Goal: Task Accomplishment & Management: Use online tool/utility

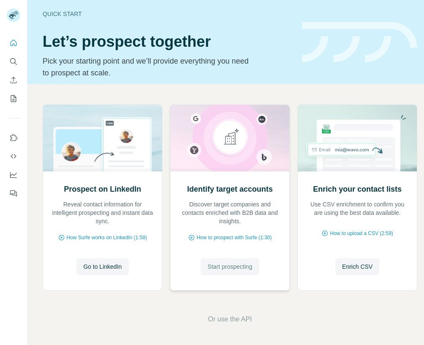
click at [237, 268] on span "Start prospecting" at bounding box center [229, 267] width 45 height 8
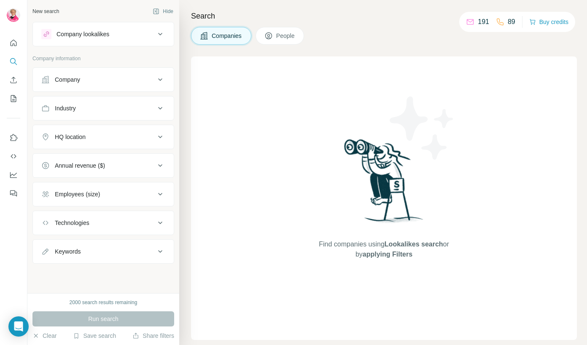
click at [273, 40] on icon at bounding box center [268, 36] width 8 height 8
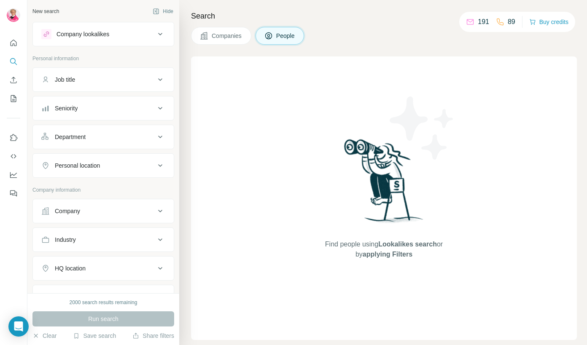
click at [92, 210] on div "Company" at bounding box center [98, 211] width 114 height 8
click at [94, 239] on div "Select a company name or website Upload a CSV of company websites. Your list is…" at bounding box center [103, 271] width 124 height 92
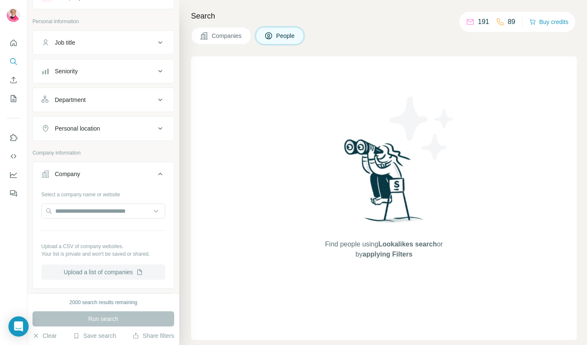
click at [99, 268] on button "Upload a list of companies" at bounding box center [103, 272] width 124 height 15
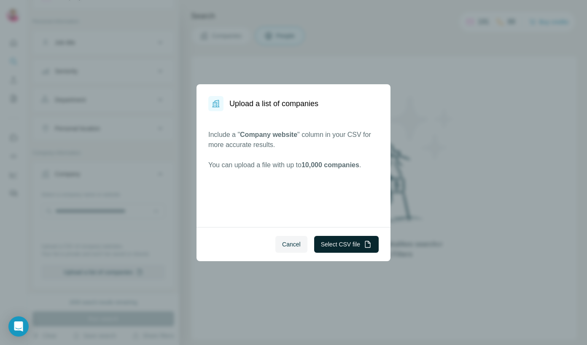
click at [341, 251] on button "Select CSV file" at bounding box center [346, 244] width 64 height 17
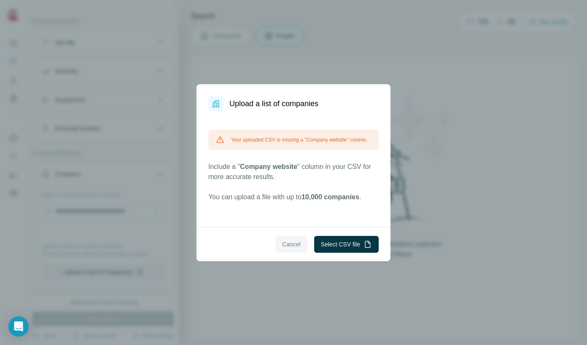
click at [288, 242] on span "Cancel" at bounding box center [291, 244] width 19 height 8
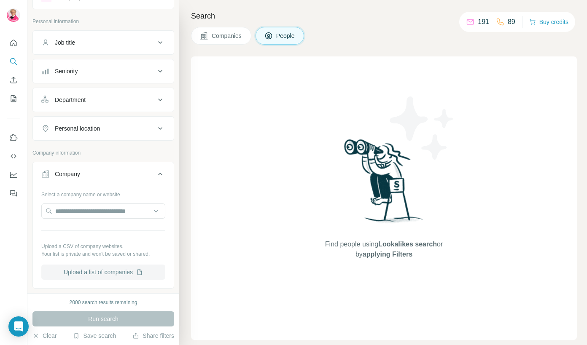
click at [118, 272] on button "Upload a list of companies" at bounding box center [103, 272] width 124 height 15
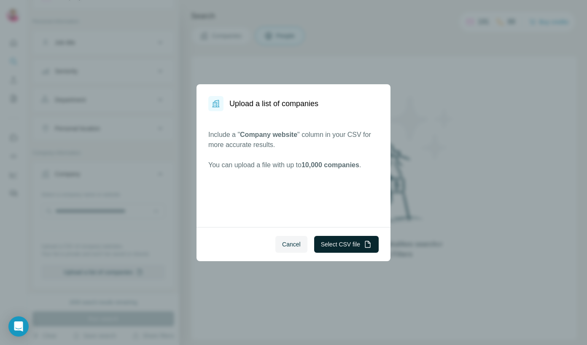
click at [326, 249] on button "Select CSV file" at bounding box center [346, 244] width 64 height 17
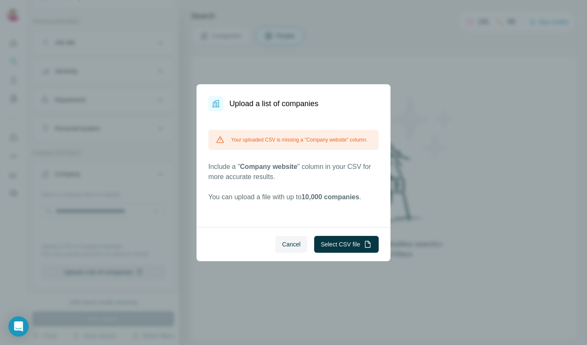
click at [296, 240] on span "Cancel" at bounding box center [291, 244] width 19 height 8
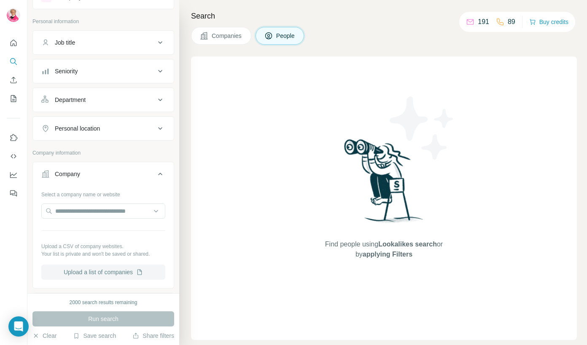
click at [96, 269] on button "Upload a list of companies" at bounding box center [103, 272] width 124 height 15
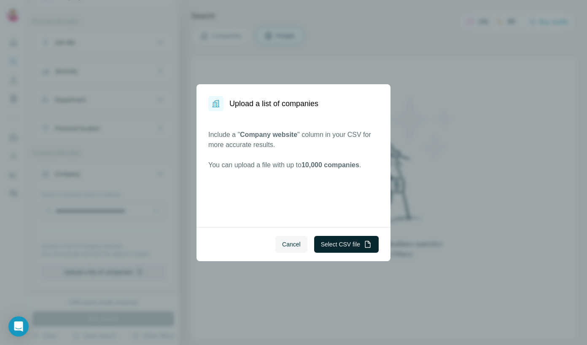
click at [335, 239] on button "Select CSV file" at bounding box center [346, 244] width 64 height 17
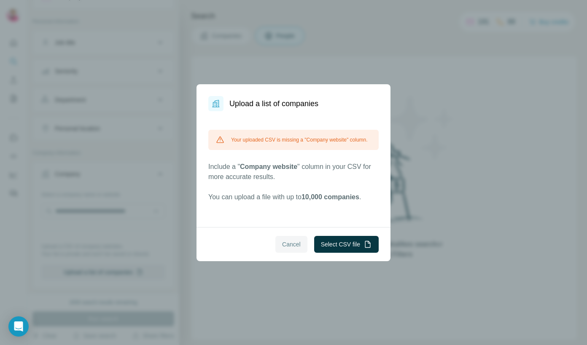
click at [293, 246] on span "Cancel" at bounding box center [291, 244] width 19 height 8
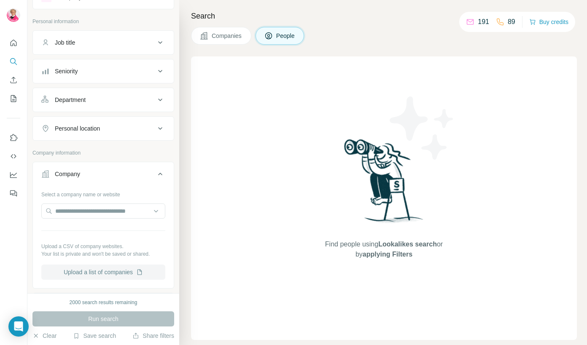
click at [105, 265] on button "Upload a list of companies" at bounding box center [103, 272] width 124 height 15
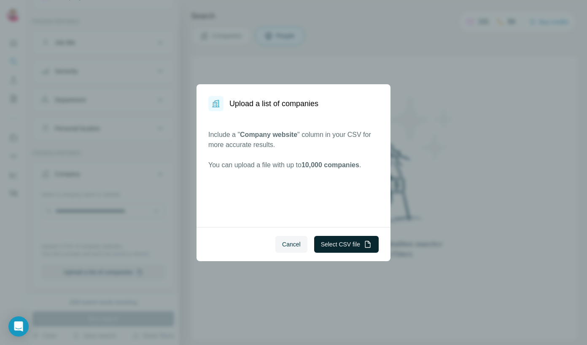
click at [351, 250] on button "Select CSV file" at bounding box center [346, 244] width 64 height 17
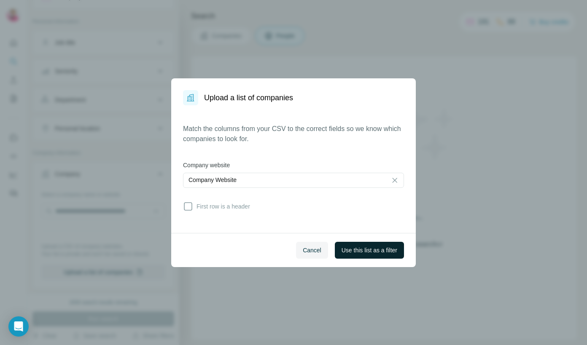
click at [355, 247] on span "Use this list as a filter" at bounding box center [369, 250] width 56 height 8
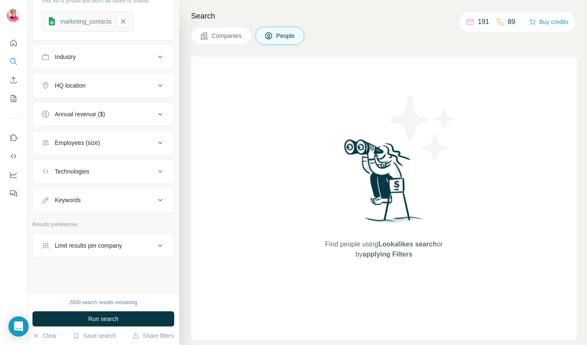
scroll to position [294, 0]
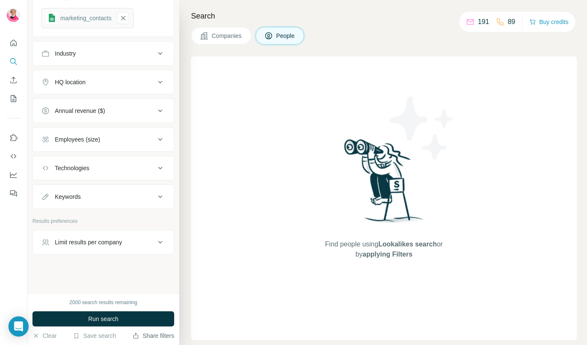
click at [145, 333] on button "Share filters" at bounding box center [153, 336] width 42 height 8
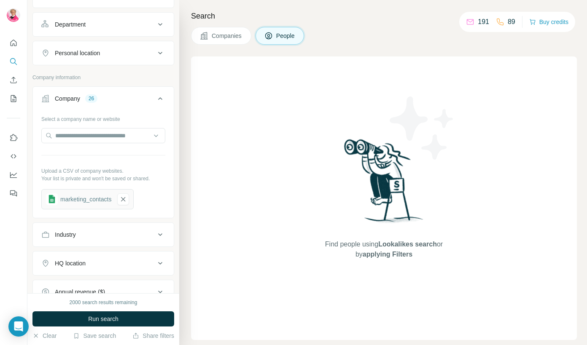
scroll to position [0, 0]
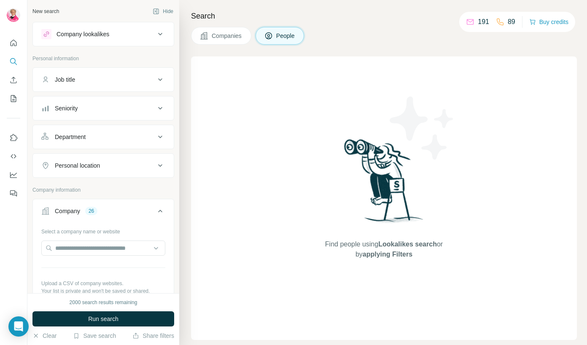
click at [110, 106] on div "Seniority" at bounding box center [98, 108] width 114 height 8
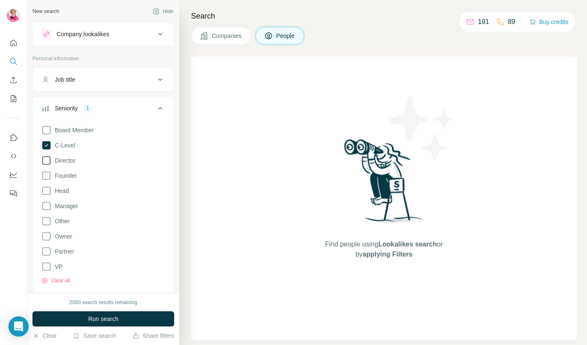
click at [64, 158] on span "Director" at bounding box center [63, 160] width 24 height 8
click at [64, 193] on span "Head" at bounding box center [59, 191] width 17 height 8
click at [73, 207] on span "Manager" at bounding box center [64, 206] width 27 height 8
click at [91, 81] on div "Job title" at bounding box center [98, 79] width 114 height 8
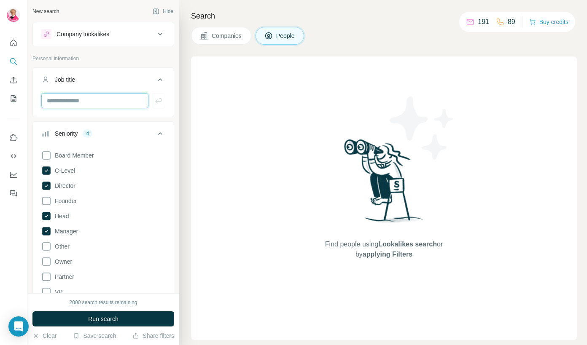
click at [96, 103] on input "text" at bounding box center [94, 100] width 107 height 15
click at [155, 80] on icon at bounding box center [160, 80] width 10 height 10
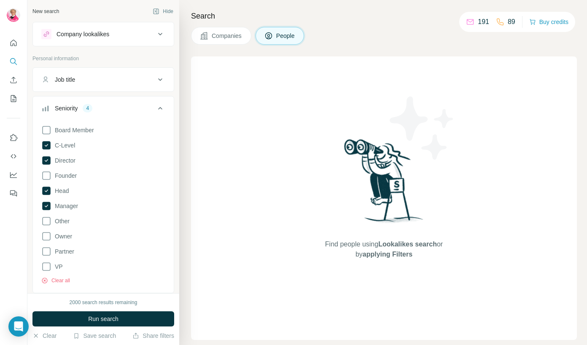
click at [160, 110] on icon at bounding box center [160, 108] width 10 height 10
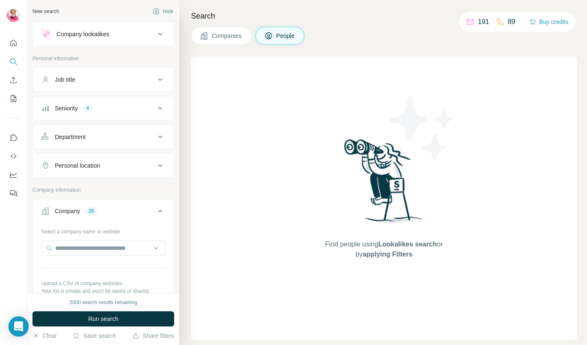
click at [115, 141] on div "Department" at bounding box center [98, 137] width 114 height 8
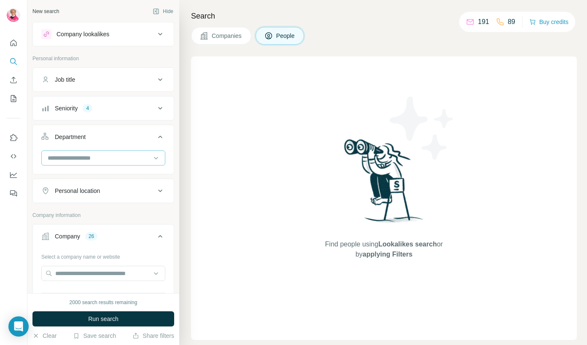
click at [113, 163] on div at bounding box center [99, 158] width 104 height 14
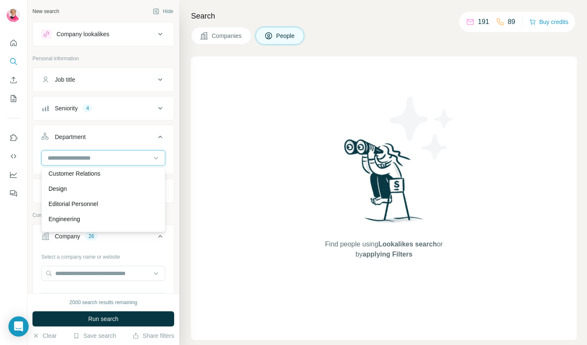
scroll to position [48, 0]
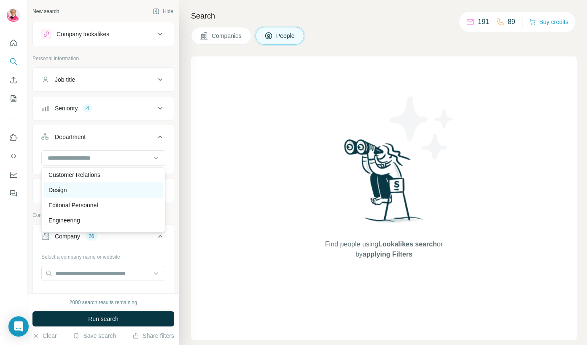
click at [97, 185] on div "Design" at bounding box center [103, 189] width 120 height 15
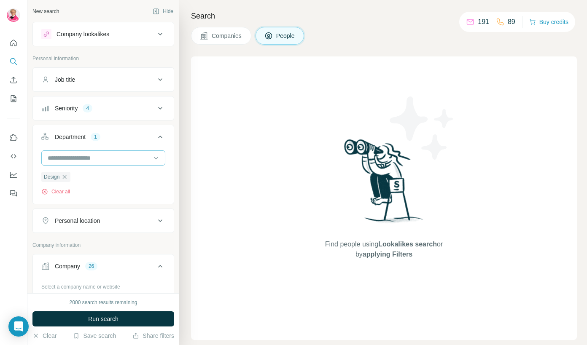
click at [94, 158] on input at bounding box center [99, 157] width 104 height 9
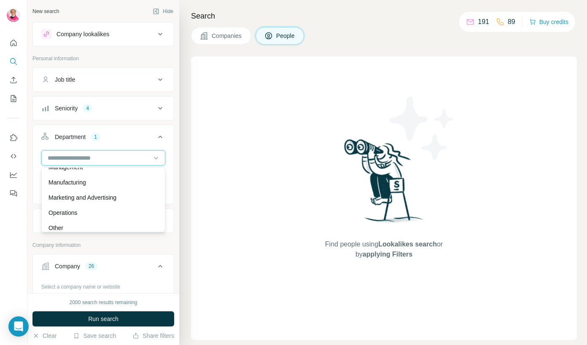
scroll to position [178, 0]
click at [104, 198] on p "Marketing and Advertising" at bounding box center [82, 196] width 68 height 8
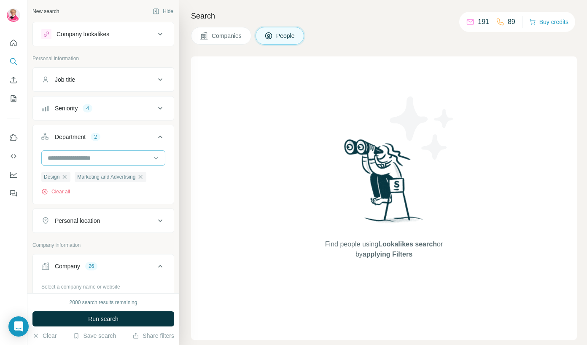
click at [99, 162] on input at bounding box center [99, 157] width 104 height 9
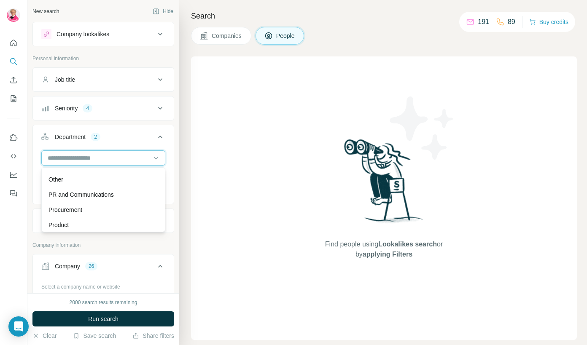
scroll to position [224, 0]
click at [125, 198] on div "PR and Communications" at bounding box center [103, 195] width 110 height 8
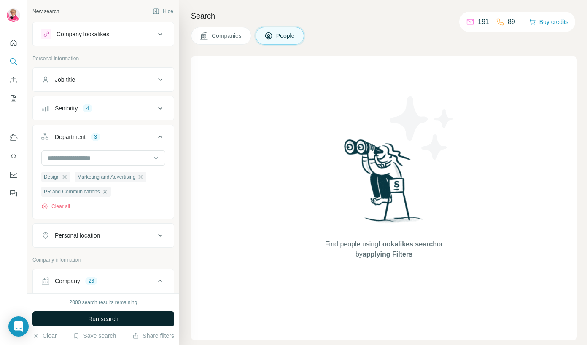
click at [116, 316] on span "Run search" at bounding box center [103, 319] width 30 height 8
click at [105, 314] on button "Run search" at bounding box center [103, 318] width 142 height 15
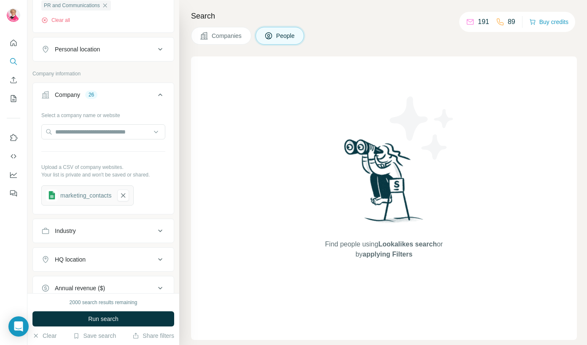
scroll to position [348, 0]
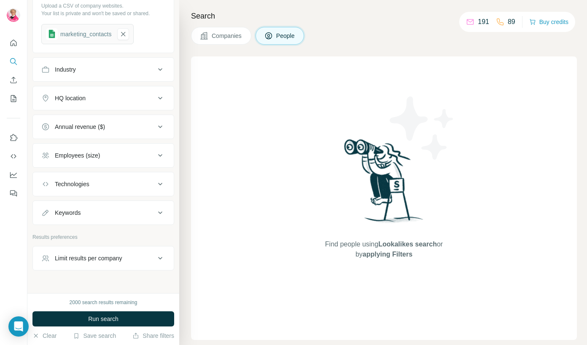
click at [80, 99] on div "HQ location" at bounding box center [70, 98] width 31 height 8
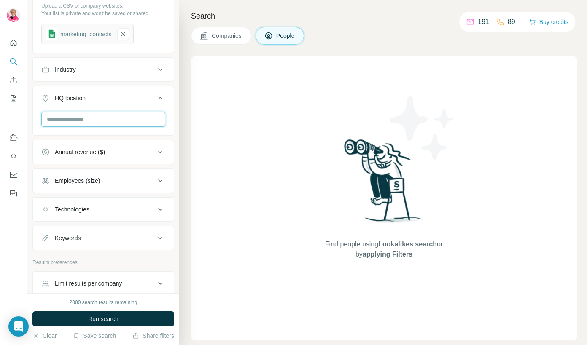
click at [82, 126] on input "text" at bounding box center [103, 119] width 124 height 15
type input "*"
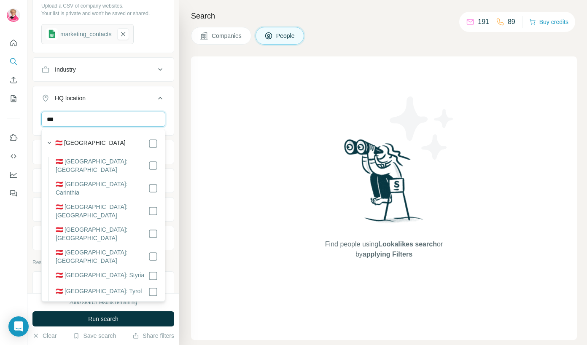
type input "***"
click at [91, 328] on div "🇦🇺 [GEOGRAPHIC_DATA]" at bounding box center [106, 333] width 103 height 10
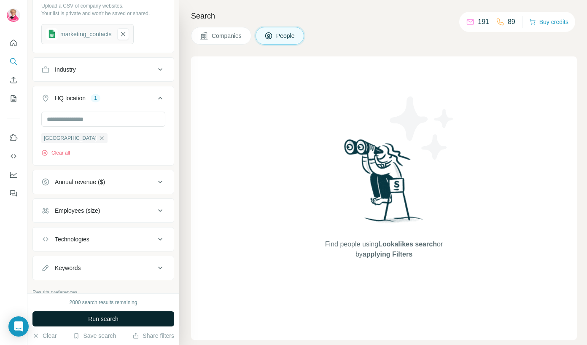
click at [151, 314] on button "Run search" at bounding box center [103, 318] width 142 height 15
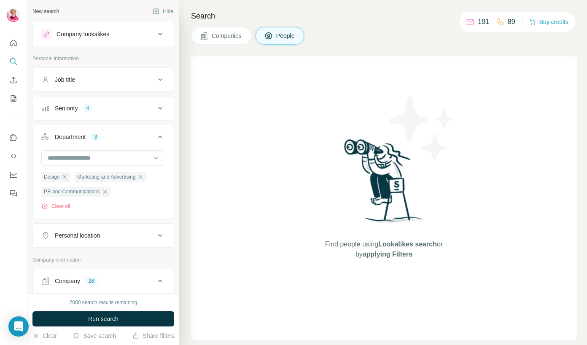
click at [228, 38] on span "Companies" at bounding box center [227, 36] width 31 height 8
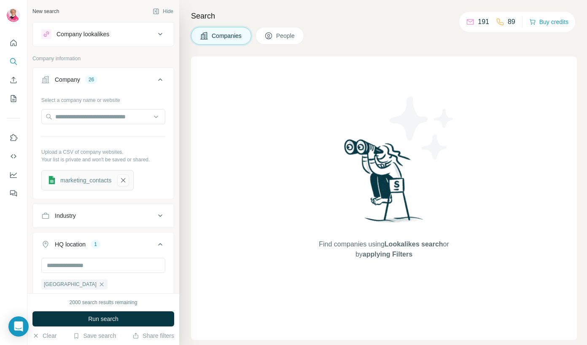
click at [263, 38] on button "People" at bounding box center [279, 36] width 49 height 18
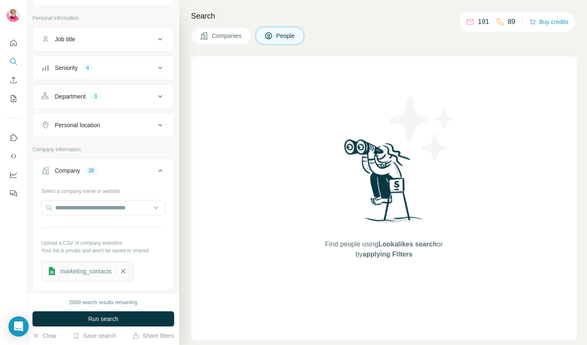
scroll to position [41, 0]
click at [90, 131] on button "Personal location" at bounding box center [103, 125] width 141 height 20
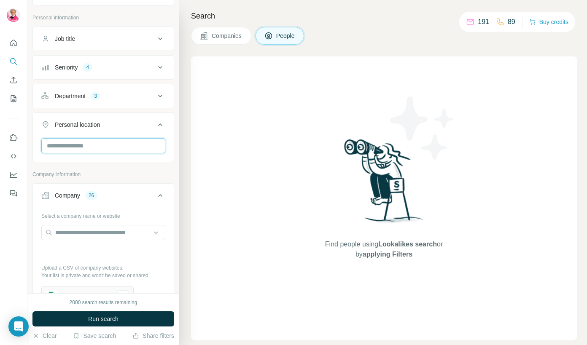
click at [91, 147] on input "text" at bounding box center [103, 145] width 124 height 15
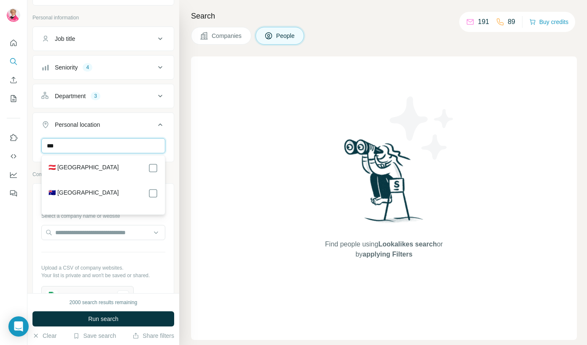
type input "***"
click at [63, 191] on label "🇦🇺 [GEOGRAPHIC_DATA]" at bounding box center [83, 193] width 70 height 10
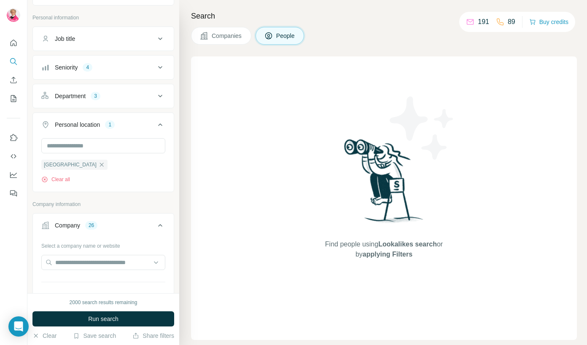
click at [174, 190] on div "New search Hide Company lookalikes Personal information Job title Seniority 4 D…" at bounding box center [103, 146] width 152 height 293
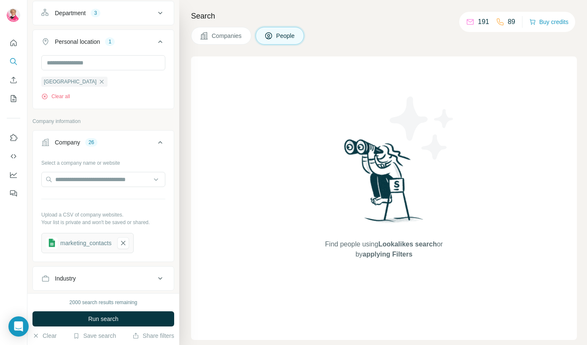
scroll to position [248, 0]
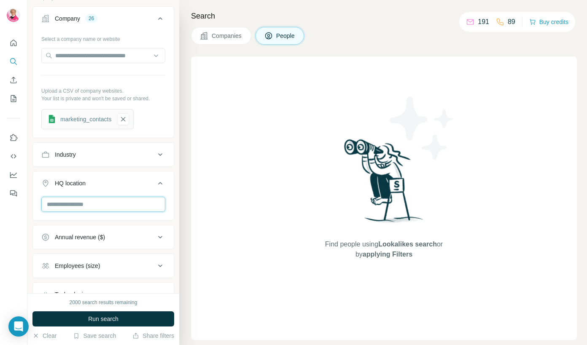
click at [145, 203] on input "text" at bounding box center [103, 204] width 124 height 15
click at [161, 180] on icon at bounding box center [160, 183] width 10 height 10
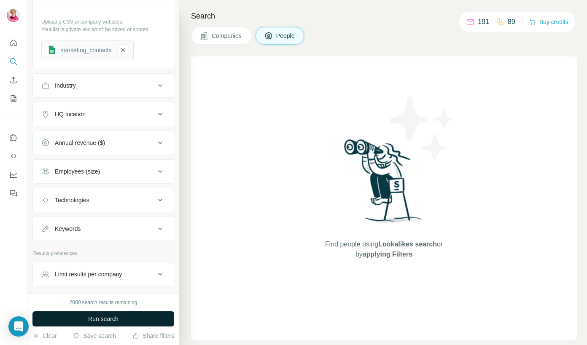
click at [97, 321] on span "Run search" at bounding box center [103, 319] width 30 height 8
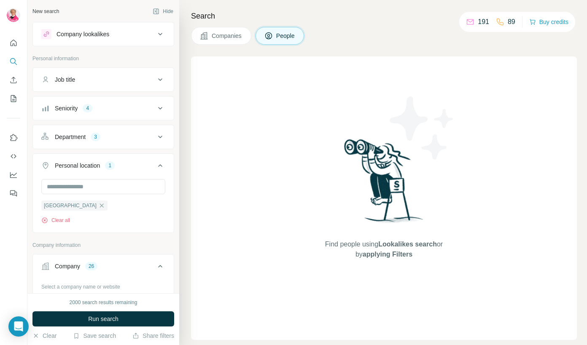
click at [144, 33] on div "Company lookalikes" at bounding box center [98, 34] width 114 height 10
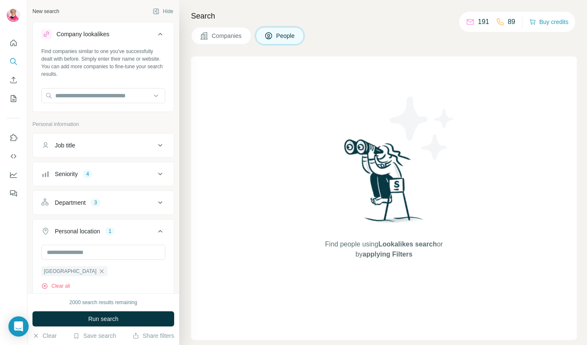
click at [144, 33] on div "Company lookalikes" at bounding box center [98, 34] width 114 height 10
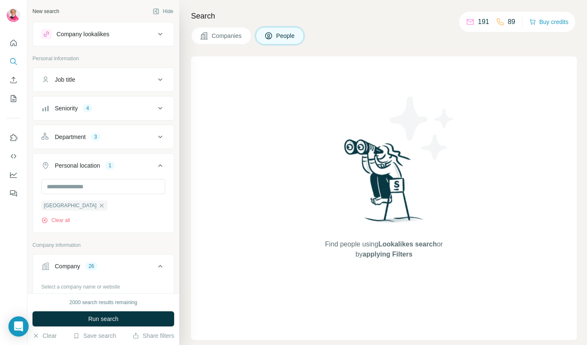
click at [152, 171] on button "Personal location 1" at bounding box center [103, 168] width 141 height 24
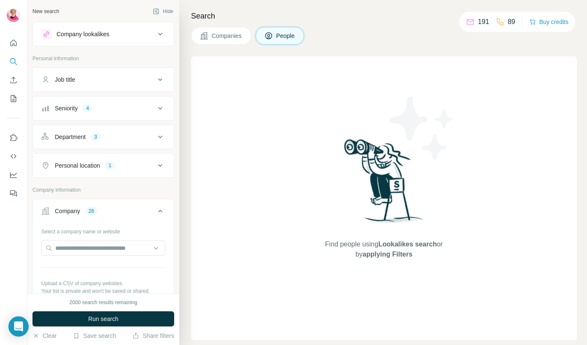
click at [127, 223] on button "Company 26" at bounding box center [103, 213] width 141 height 24
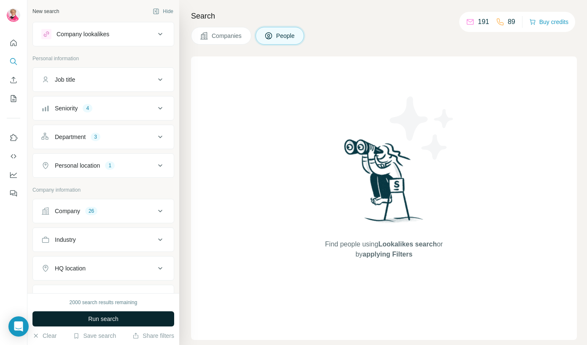
click at [102, 316] on span "Run search" at bounding box center [103, 319] width 30 height 8
click at [398, 263] on div "Find people using Lookalikes search or by applying Filters" at bounding box center [384, 198] width 152 height 284
click at [282, 37] on span "People" at bounding box center [285, 36] width 19 height 8
click at [161, 108] on icon at bounding box center [160, 108] width 10 height 10
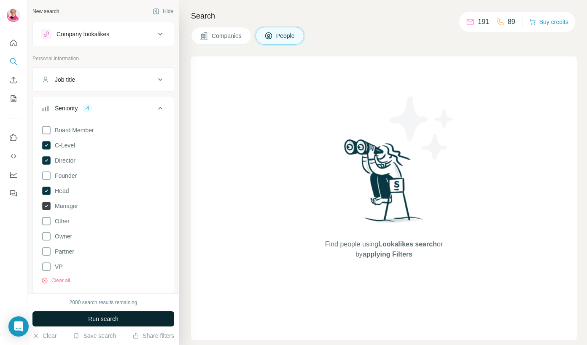
click at [46, 206] on icon at bounding box center [46, 206] width 3 height 3
click at [97, 319] on span "Run search" at bounding box center [103, 319] width 30 height 8
click at [156, 109] on icon at bounding box center [160, 108] width 10 height 10
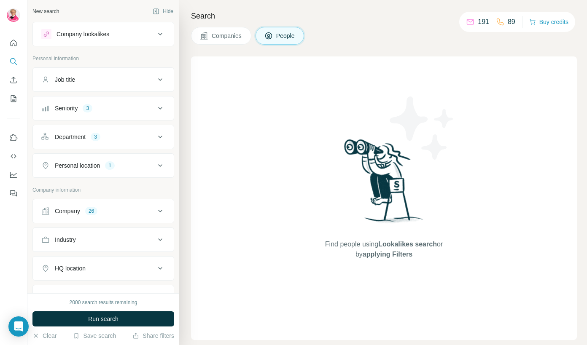
click at [134, 217] on button "Company 26" at bounding box center [103, 211] width 141 height 20
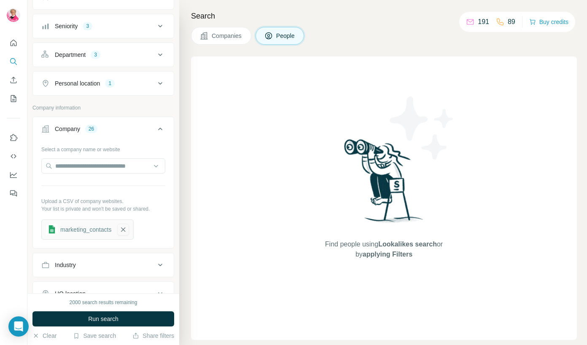
click at [126, 233] on icon "button" at bounding box center [123, 229] width 8 height 8
click at [100, 228] on button "Upload a list of companies" at bounding box center [103, 227] width 124 height 15
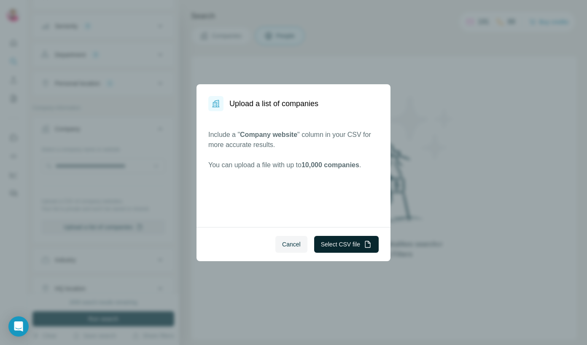
click at [341, 242] on button "Select CSV file" at bounding box center [346, 244] width 64 height 17
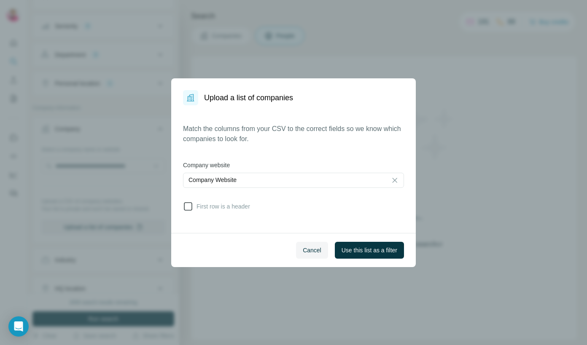
click at [238, 205] on span "First row is a header" at bounding box center [221, 206] width 57 height 8
click at [353, 239] on div "Cancel Use this list as a filter" at bounding box center [293, 250] width 244 height 34
click at [353, 246] on span "Use this list as a filter" at bounding box center [369, 250] width 56 height 8
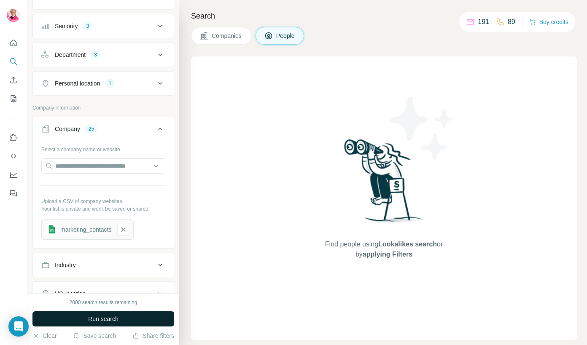
click at [141, 316] on button "Run search" at bounding box center [103, 318] width 142 height 15
click at [161, 50] on icon at bounding box center [160, 55] width 10 height 10
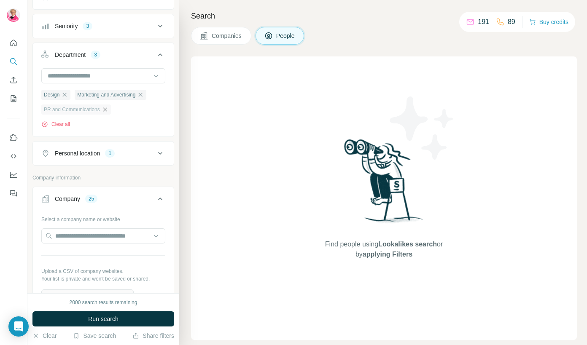
click at [105, 109] on icon "button" at bounding box center [105, 109] width 7 height 7
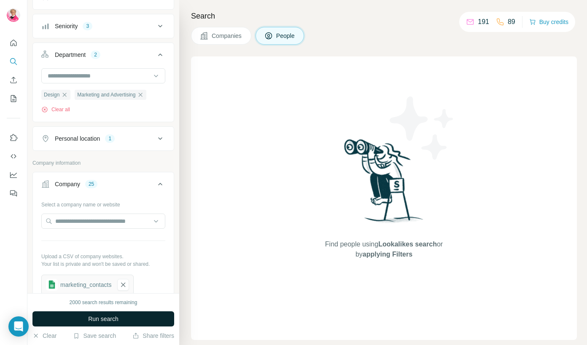
click at [120, 319] on button "Run search" at bounding box center [103, 318] width 142 height 15
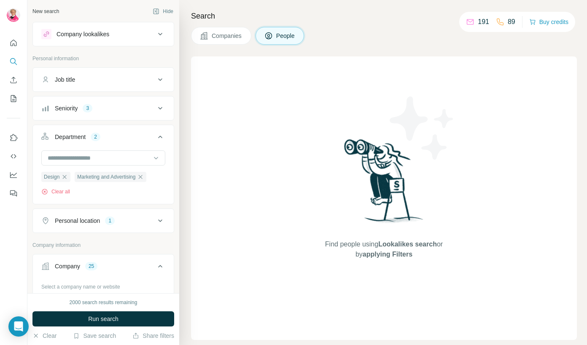
click at [160, 37] on icon at bounding box center [160, 34] width 10 height 10
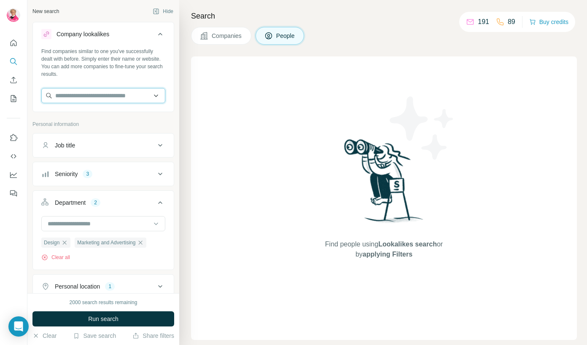
click at [121, 99] on input "text" at bounding box center [103, 95] width 124 height 15
paste input "**********"
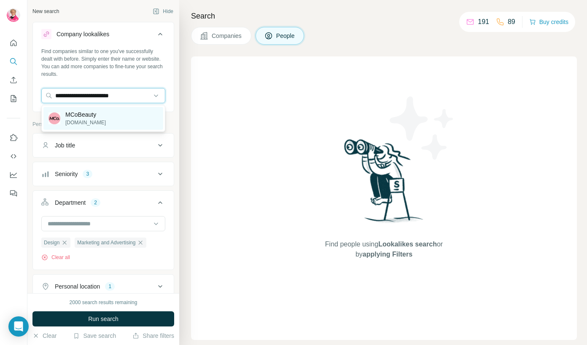
type input "**********"
click at [105, 118] on div "MCoBeauty [DOMAIN_NAME]" at bounding box center [103, 118] width 120 height 23
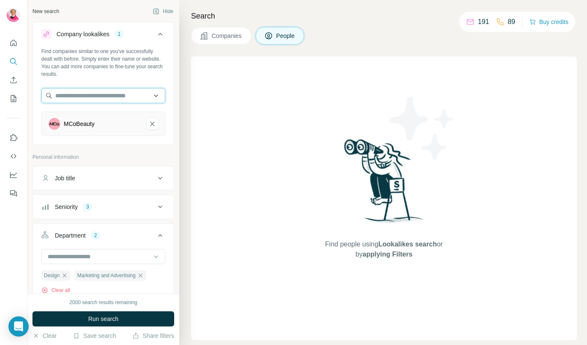
click at [80, 91] on input "text" at bounding box center [103, 95] width 124 height 15
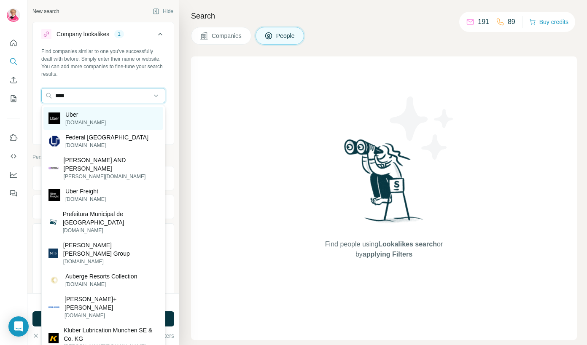
type input "****"
click at [88, 113] on div "Uber [DOMAIN_NAME]" at bounding box center [103, 118] width 120 height 23
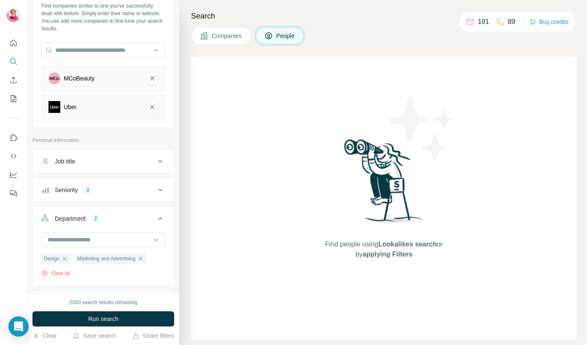
scroll to position [149, 0]
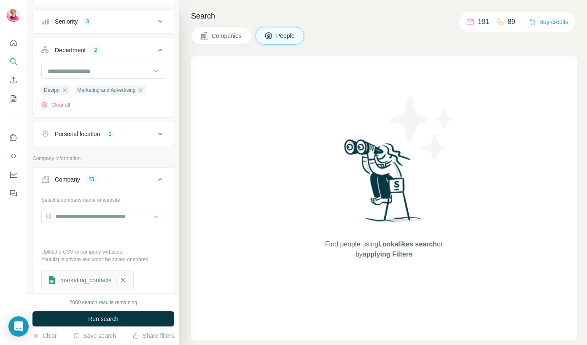
scroll to position [244, 0]
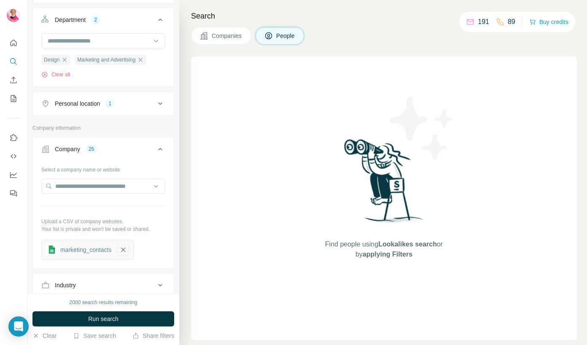
click at [126, 248] on icon "button" at bounding box center [123, 250] width 8 height 8
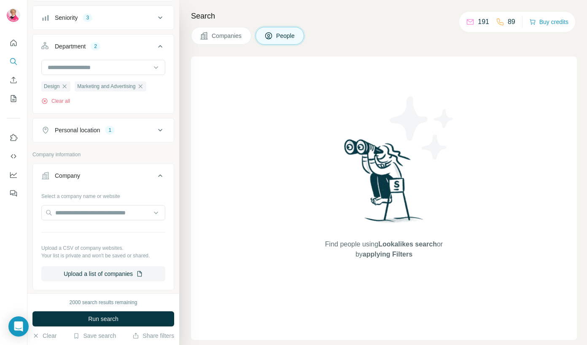
scroll to position [0, 0]
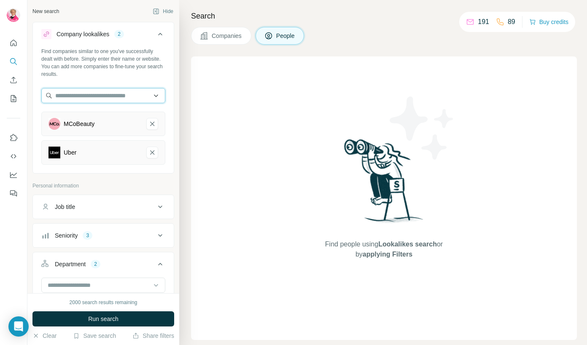
click at [92, 93] on input "text" at bounding box center [103, 95] width 124 height 15
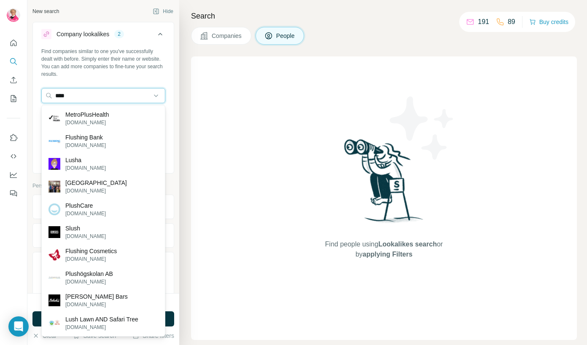
drag, startPoint x: 96, startPoint y: 98, endPoint x: 31, endPoint y: 93, distance: 65.1
click at [31, 93] on div "New search Hide Company lookalikes 2 Find companies similar to one you've succe…" at bounding box center [103, 146] width 152 height 293
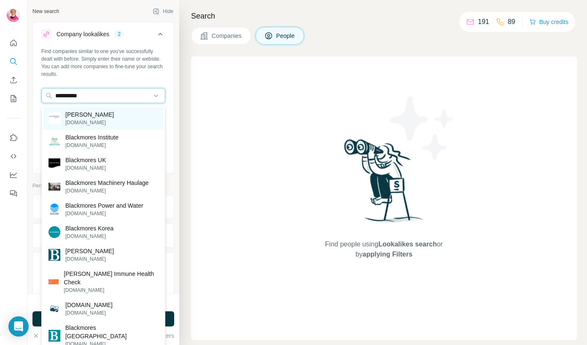
type input "**********"
click at [75, 118] on p "[PERSON_NAME]" at bounding box center [89, 114] width 48 height 8
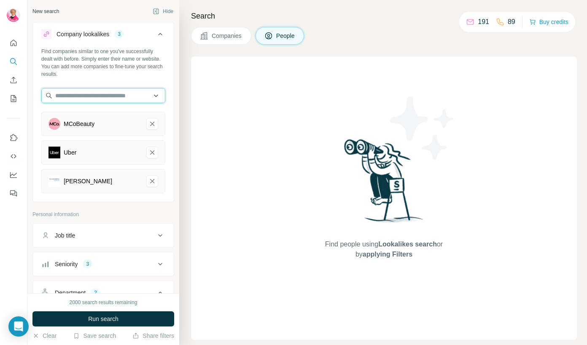
click at [78, 97] on input "text" at bounding box center [103, 95] width 124 height 15
type input "*****"
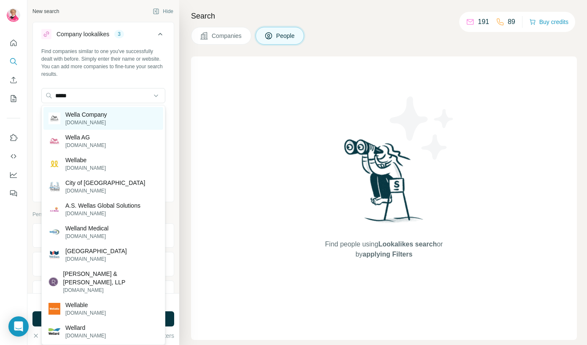
click at [122, 121] on div "Wella Company [DOMAIN_NAME]" at bounding box center [103, 118] width 120 height 23
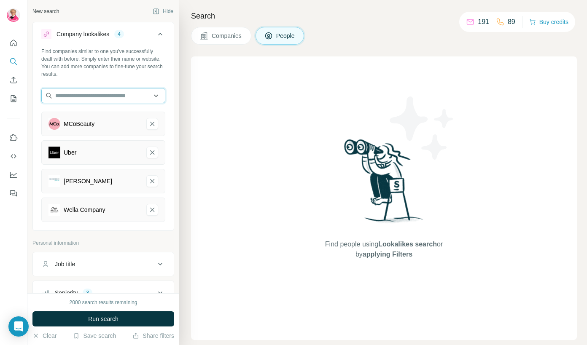
click at [107, 91] on input "text" at bounding box center [103, 95] width 124 height 15
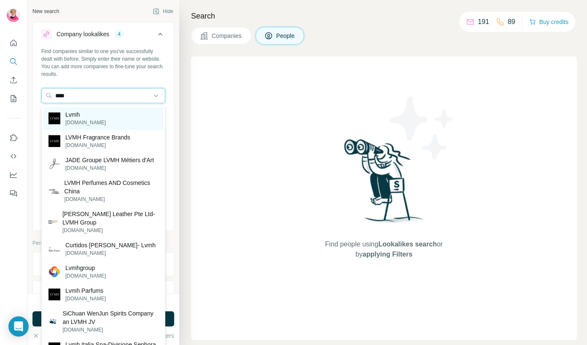
type input "****"
click at [120, 118] on div "Lvmh [DOMAIN_NAME]" at bounding box center [103, 118] width 120 height 23
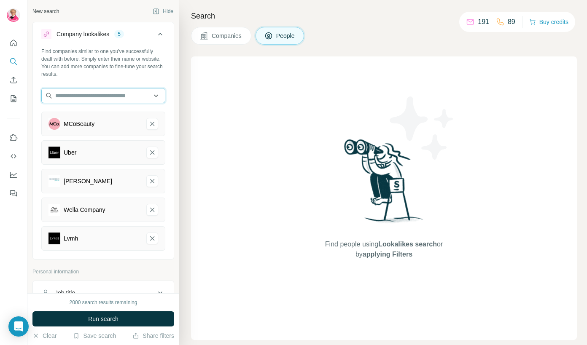
click at [83, 93] on input "text" at bounding box center [103, 95] width 124 height 15
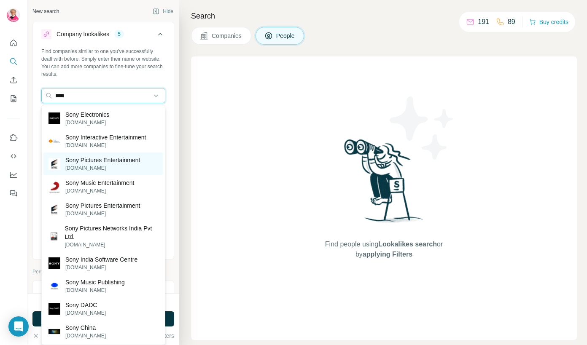
type input "****"
click at [86, 169] on p "[DOMAIN_NAME]" at bounding box center [102, 168] width 75 height 8
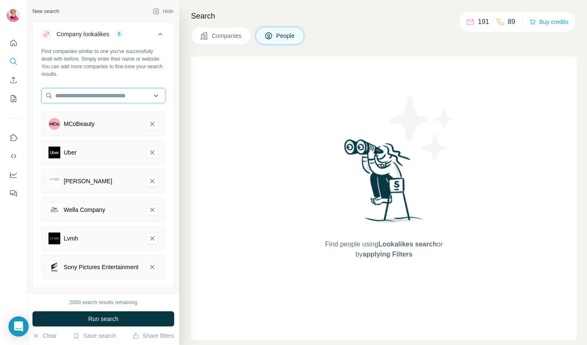
click at [102, 97] on input "text" at bounding box center [103, 95] width 124 height 15
drag, startPoint x: 114, startPoint y: 97, endPoint x: 22, endPoint y: 93, distance: 92.4
click at [22, 93] on div "New search Hide Company lookalikes 6 Find companies similar to one you've succe…" at bounding box center [293, 172] width 587 height 345
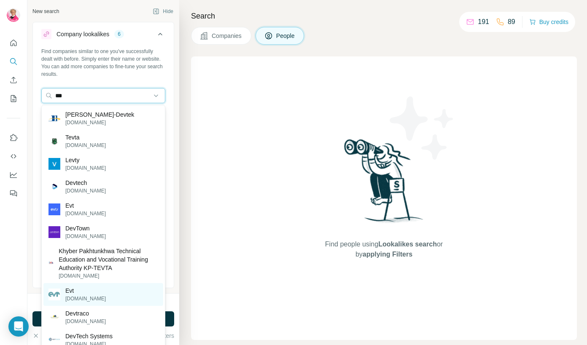
type input "***"
drag, startPoint x: 91, startPoint y: 102, endPoint x: 27, endPoint y: 94, distance: 65.4
click at [27, 94] on div "New search Hide Company lookalikes 6 Find companies similar to one you've succe…" at bounding box center [293, 172] width 587 height 345
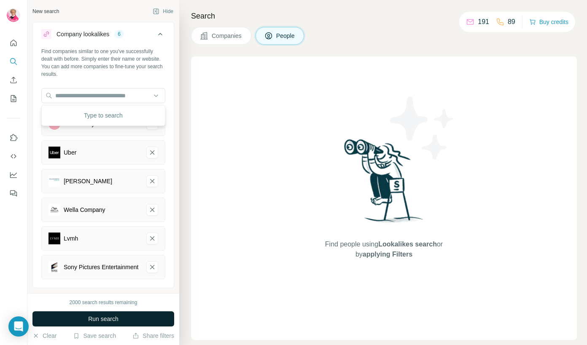
click at [116, 319] on span "Run search" at bounding box center [103, 319] width 30 height 8
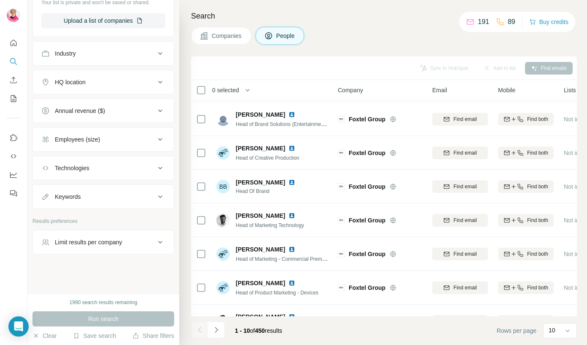
scroll to position [121, 0]
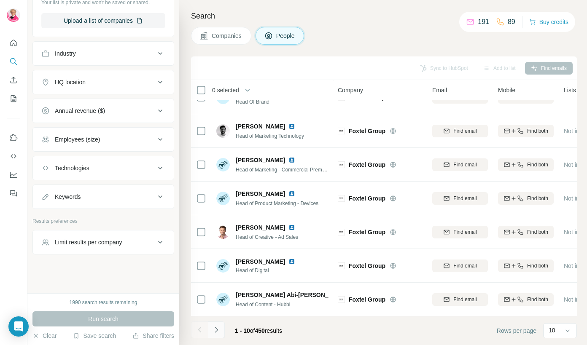
click at [217, 331] on icon "Navigate to next page" at bounding box center [216, 330] width 8 height 8
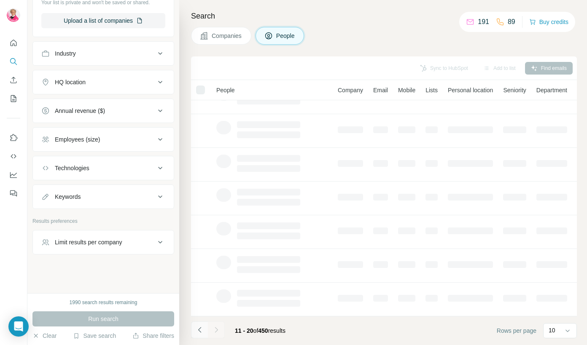
click at [200, 333] on icon "Navigate to previous page" at bounding box center [200, 330] width 8 height 8
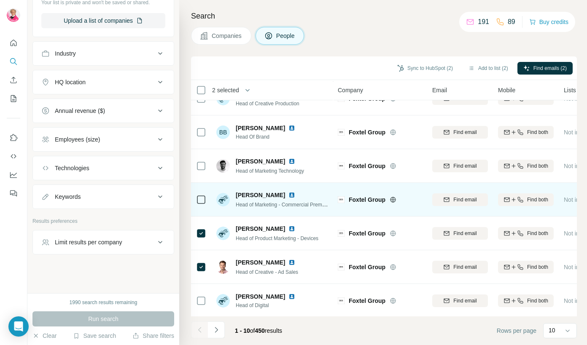
scroll to position [86, 0]
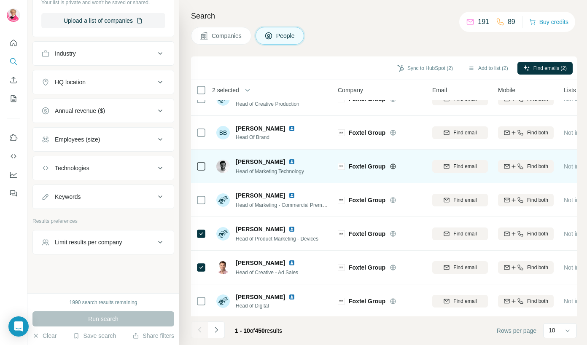
click at [200, 160] on div at bounding box center [201, 166] width 10 height 23
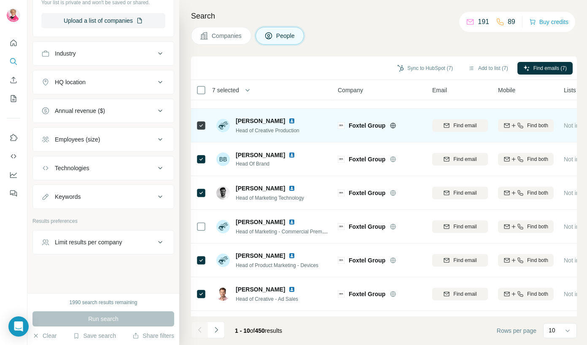
scroll to position [121, 0]
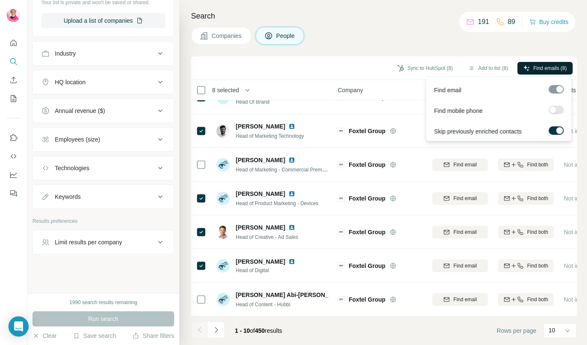
click at [423, 64] on span "Find emails (8)" at bounding box center [549, 68] width 33 height 8
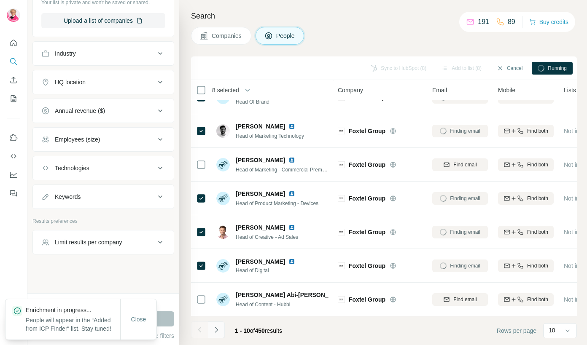
click at [216, 330] on icon "Navigate to next page" at bounding box center [216, 330] width 8 height 8
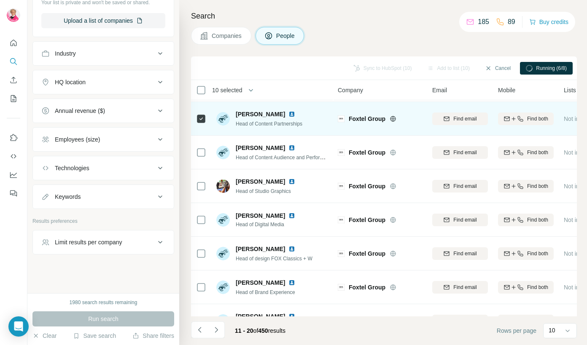
scroll to position [0, 0]
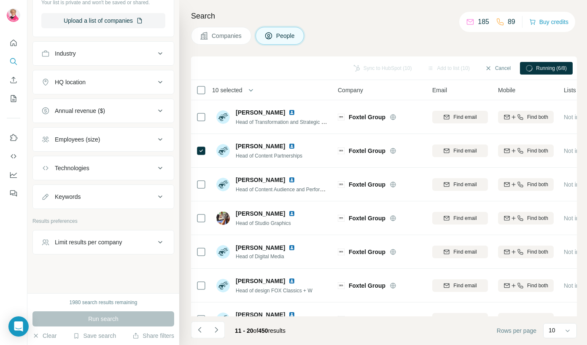
click at [423, 67] on span "Running (6/8)" at bounding box center [551, 68] width 31 height 8
click at [214, 330] on icon "Navigate to next page" at bounding box center [216, 330] width 8 height 8
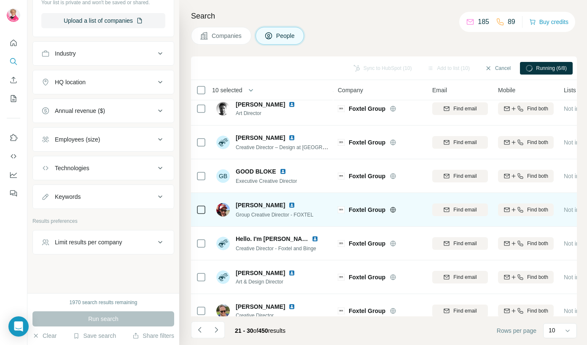
scroll to position [121, 0]
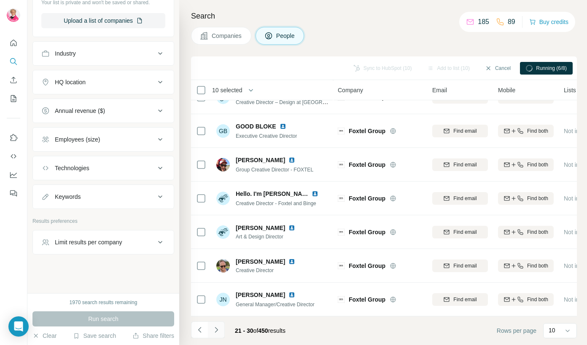
click at [218, 327] on icon "Navigate to next page" at bounding box center [216, 330] width 8 height 8
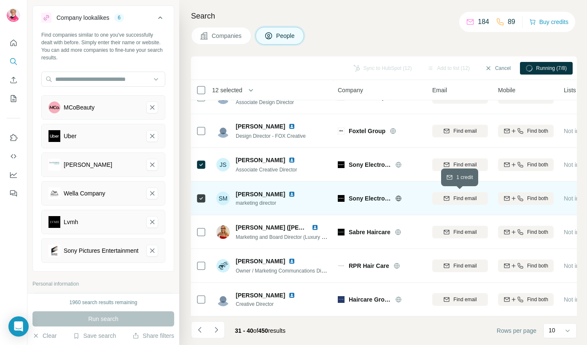
click at [423, 201] on span "Find email" at bounding box center [464, 199] width 23 height 8
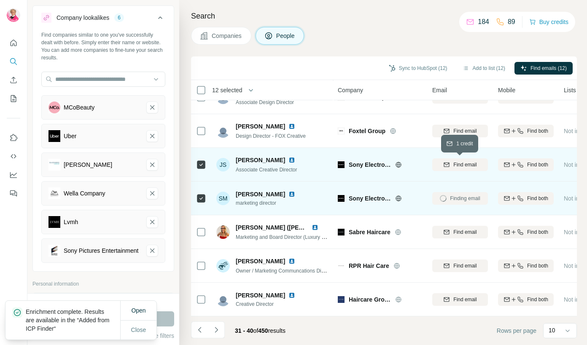
click at [423, 160] on button "Find email" at bounding box center [460, 164] width 56 height 13
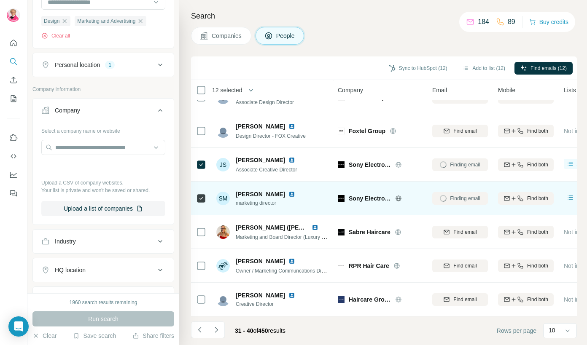
scroll to position [559, 0]
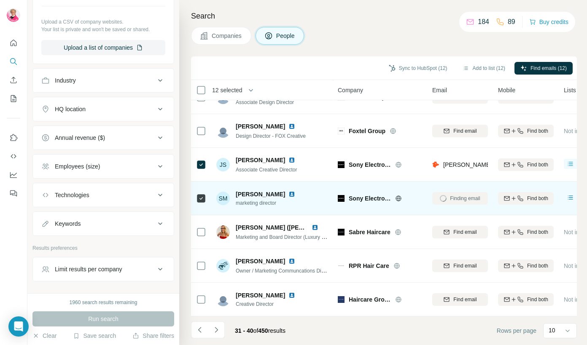
click at [119, 148] on button "Annual revenue ($)" at bounding box center [103, 138] width 141 height 20
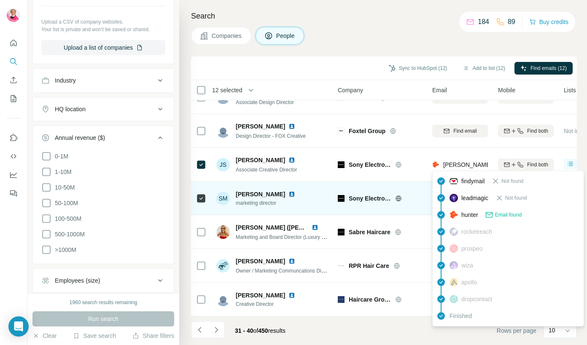
click at [423, 161] on div "[PERSON_NAME][EMAIL_ADDRESS][PERSON_NAME][DOMAIN_NAME]" at bounding box center [532, 165] width 201 height 8
click at [423, 166] on span "[PERSON_NAME][EMAIL_ADDRESS][PERSON_NAME][DOMAIN_NAME]" at bounding box center [541, 164] width 197 height 7
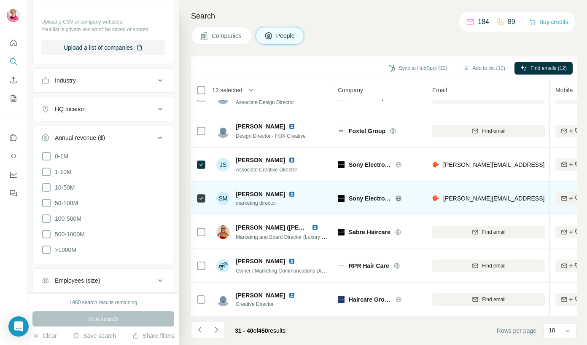
drag, startPoint x: 492, startPoint y: 88, endPoint x: 556, endPoint y: 89, distance: 64.5
click at [0, 0] on tr "12 selected People Company Email Mobile Lists Personal location Seniority Depar…" at bounding box center [0, 0] width 0 height 0
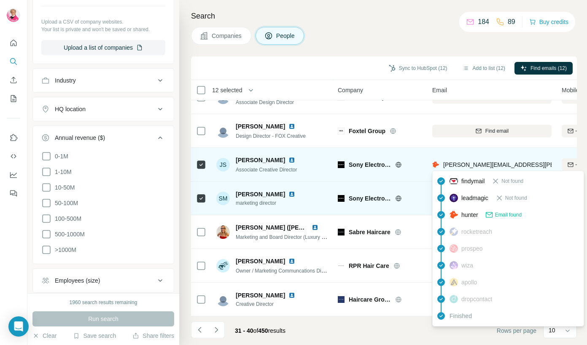
click at [423, 164] on span "[PERSON_NAME][EMAIL_ADDRESS][PERSON_NAME][DOMAIN_NAME]" at bounding box center [541, 164] width 197 height 7
drag, startPoint x: 507, startPoint y: 164, endPoint x: 442, endPoint y: 164, distance: 64.9
click at [423, 164] on div "[PERSON_NAME][EMAIL_ADDRESS][PERSON_NAME][DOMAIN_NAME]" at bounding box center [491, 164] width 119 height 23
copy span "[PERSON_NAME][EMAIL_ADDRESS][PERSON_NAME][DOMAIN_NAME]"
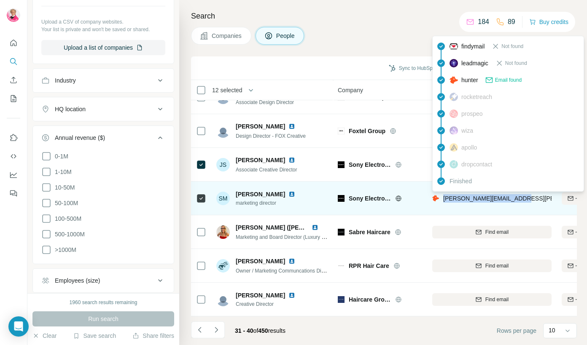
drag, startPoint x: 528, startPoint y: 198, endPoint x: 443, endPoint y: 199, distance: 84.7
click at [423, 199] on div "[PERSON_NAME][EMAIL_ADDRESS][PERSON_NAME][DOMAIN_NAME]" at bounding box center [491, 198] width 119 height 23
copy span "[PERSON_NAME][EMAIL_ADDRESS][PERSON_NAME][DOMAIN_NAME]"
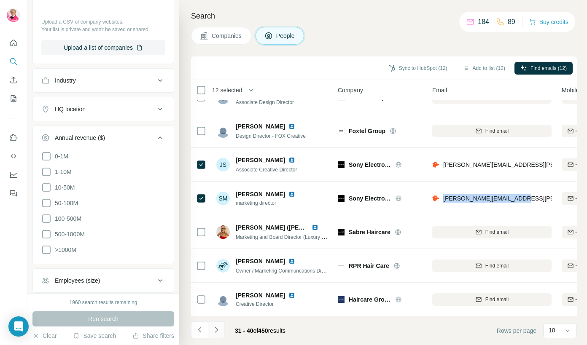
click at [217, 329] on icon "Navigate to next page" at bounding box center [216, 330] width 8 height 8
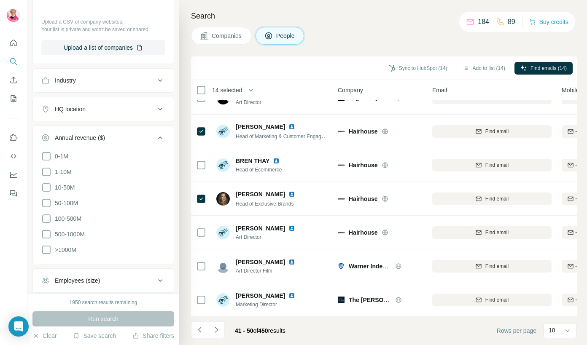
scroll to position [121, 0]
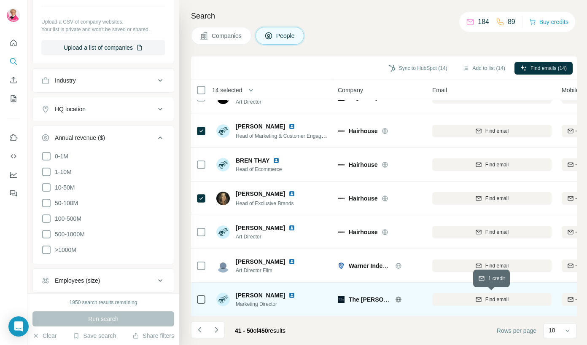
click at [423, 302] on div "Find email" at bounding box center [491, 300] width 119 height 8
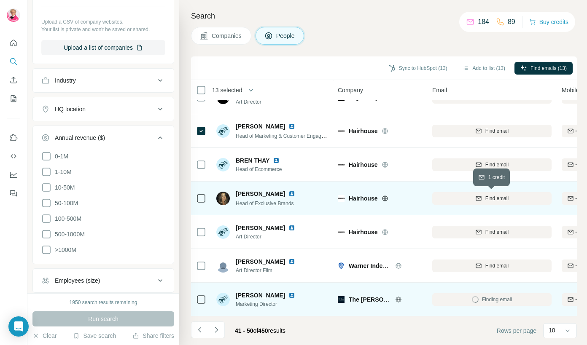
click at [423, 194] on button "Find email" at bounding box center [491, 198] width 119 height 13
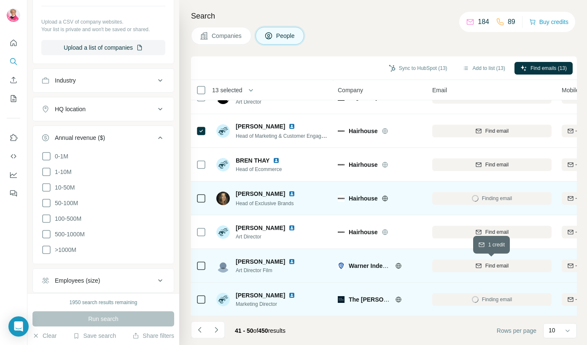
click at [423, 264] on div "Find email" at bounding box center [491, 266] width 119 height 8
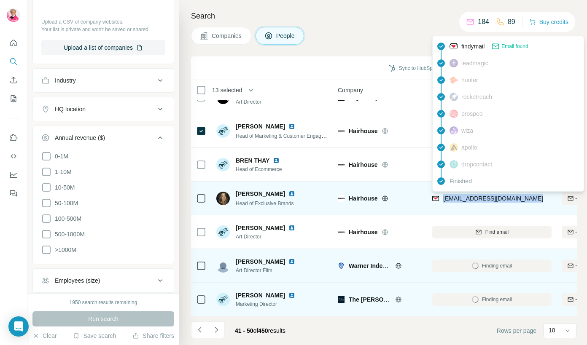
drag, startPoint x: 485, startPoint y: 195, endPoint x: 447, endPoint y: 196, distance: 38.4
click at [423, 197] on div "[EMAIL_ADDRESS][DOMAIN_NAME]" at bounding box center [491, 198] width 119 height 23
copy tr "[EMAIL_ADDRESS][DOMAIN_NAME]"
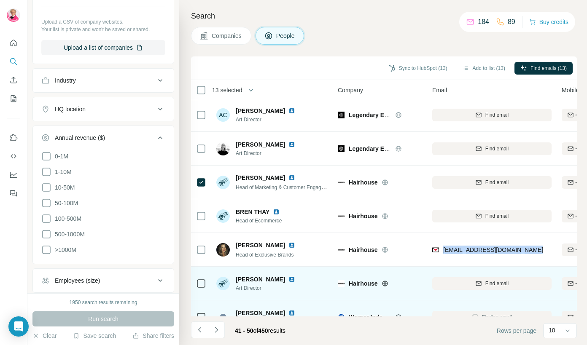
scroll to position [0, 0]
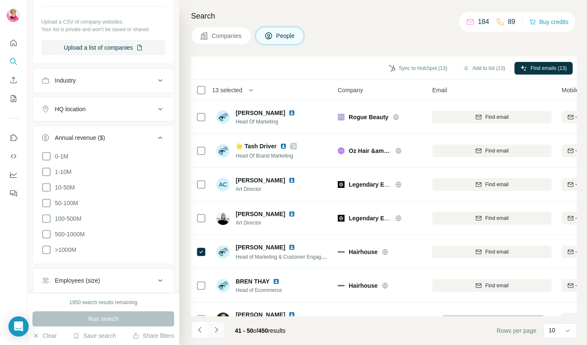
click at [222, 333] on button "Navigate to next page" at bounding box center [216, 330] width 17 height 17
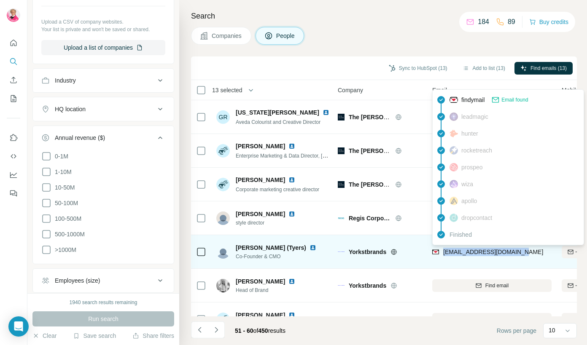
drag, startPoint x: 524, startPoint y: 250, endPoint x: 444, endPoint y: 252, distance: 79.7
click at [423, 253] on div "[EMAIL_ADDRESS][DOMAIN_NAME]" at bounding box center [491, 251] width 119 height 23
copy span "[EMAIL_ADDRESS][DOMAIN_NAME]"
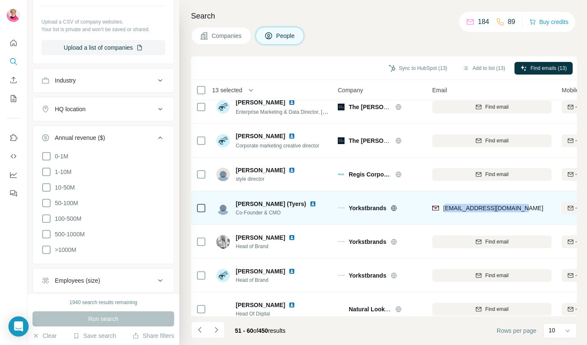
scroll to position [73, 0]
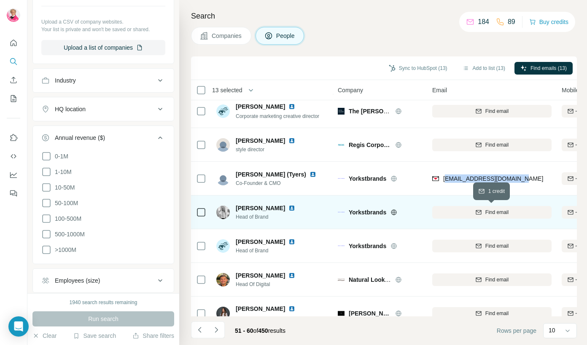
click at [423, 216] on button "Find email" at bounding box center [491, 212] width 119 height 13
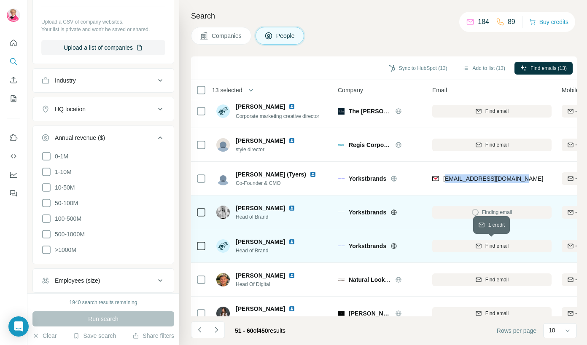
click at [423, 247] on div "Find email" at bounding box center [491, 246] width 119 height 8
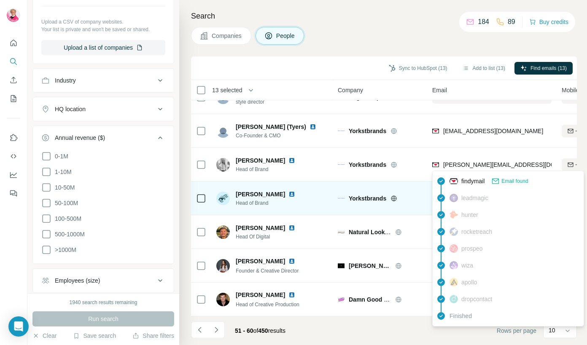
click at [423, 166] on span "[PERSON_NAME][EMAIL_ADDRESS][DOMAIN_NAME]" at bounding box center [517, 164] width 148 height 7
drag, startPoint x: 517, startPoint y: 167, endPoint x: 444, endPoint y: 166, distance: 72.9
click at [423, 166] on div "[PERSON_NAME][EMAIL_ADDRESS][DOMAIN_NAME]" at bounding box center [491, 164] width 119 height 23
copy span "[PERSON_NAME][EMAIL_ADDRESS][DOMAIN_NAME]"
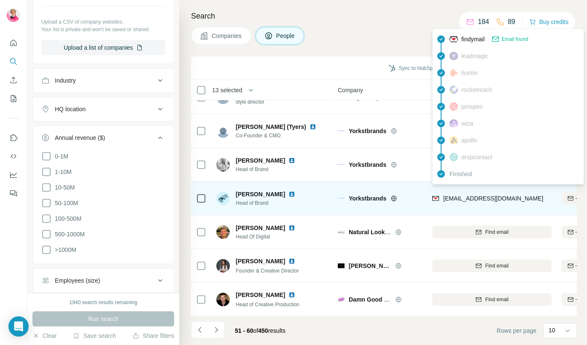
click at [423, 196] on span "[EMAIL_ADDRESS][DOMAIN_NAME]" at bounding box center [493, 198] width 100 height 7
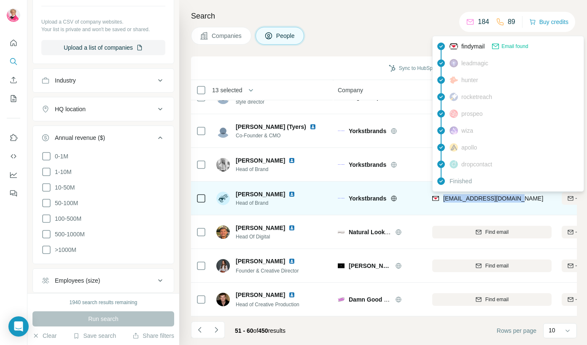
drag, startPoint x: 534, startPoint y: 198, endPoint x: 443, endPoint y: 197, distance: 91.5
click at [423, 197] on div "[EMAIL_ADDRESS][DOMAIN_NAME]" at bounding box center [491, 198] width 119 height 23
copy span "[EMAIL_ADDRESS][DOMAIN_NAME]"
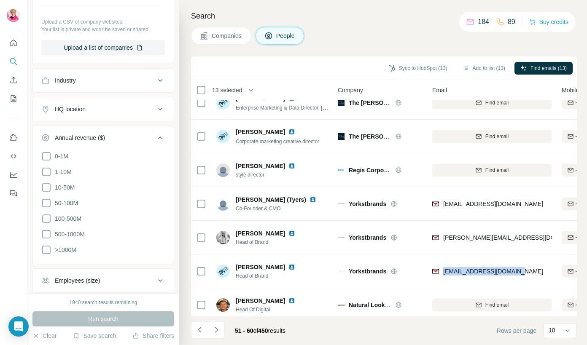
scroll to position [0, 0]
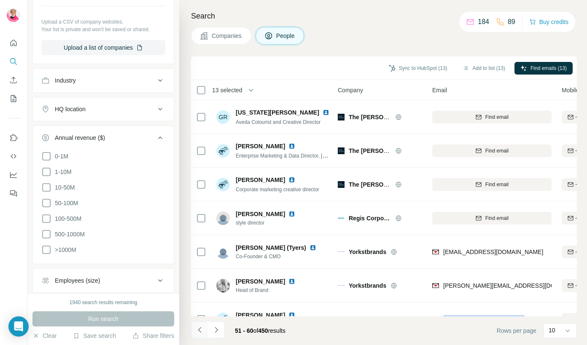
click at [203, 331] on icon "Navigate to previous page" at bounding box center [200, 330] width 8 height 8
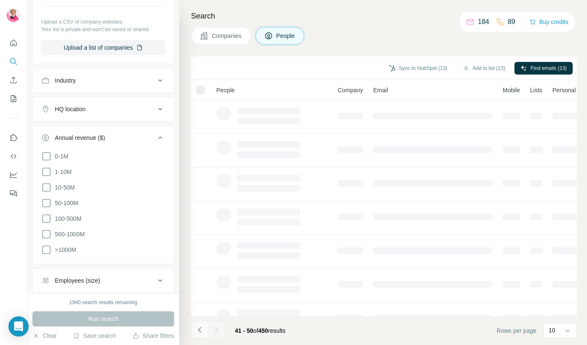
click at [203, 331] on icon "Navigate to previous page" at bounding box center [200, 330] width 8 height 8
click at [203, 331] on div at bounding box center [199, 330] width 17 height 17
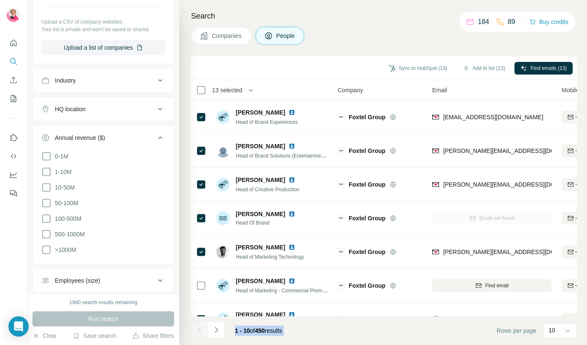
click at [342, 329] on footer "1 - 10 of 450 results Rows per page 10" at bounding box center [384, 330] width 386 height 29
click at [403, 333] on footer "1 - 10 of 450 results Rows per page 10" at bounding box center [384, 330] width 386 height 29
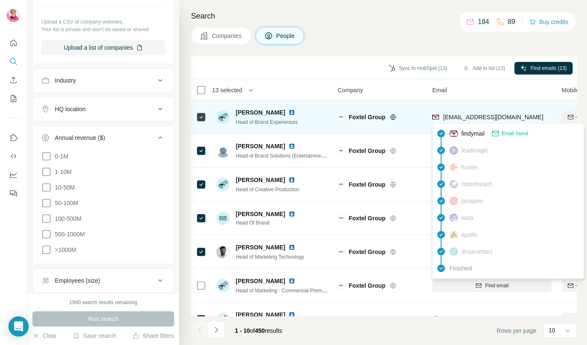
click at [423, 115] on span "[EMAIL_ADDRESS][DOMAIN_NAME]" at bounding box center [493, 117] width 100 height 7
drag, startPoint x: 526, startPoint y: 117, endPoint x: 445, endPoint y: 118, distance: 80.1
click at [423, 118] on div "[EMAIL_ADDRESS][DOMAIN_NAME]" at bounding box center [491, 116] width 119 height 23
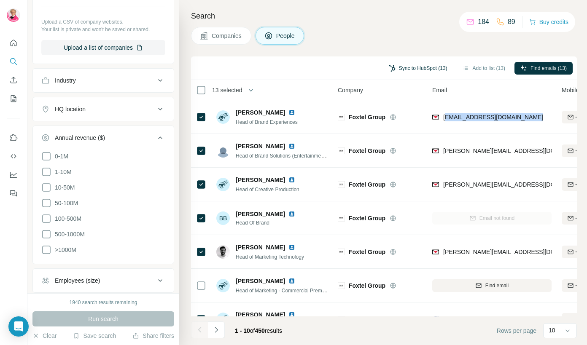
click at [418, 64] on button "Sync to HubSpot (13)" at bounding box center [418, 68] width 70 height 13
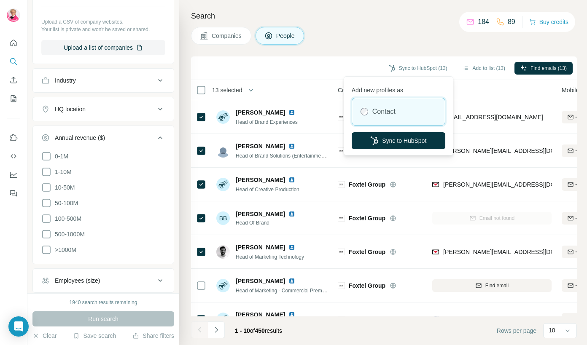
click at [385, 113] on label "Contact" at bounding box center [383, 112] width 23 height 10
click at [402, 111] on div "Contact" at bounding box center [398, 111] width 93 height 27
click at [408, 139] on button "Sync to HubSpot" at bounding box center [398, 140] width 94 height 17
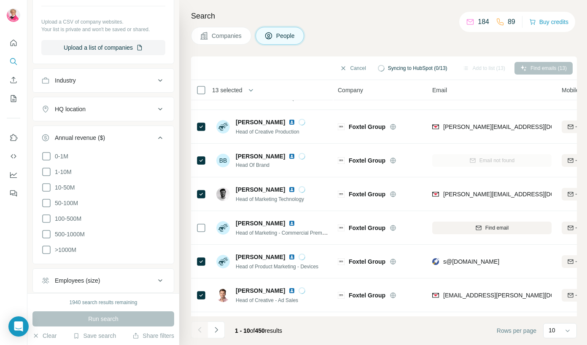
scroll to position [121, 0]
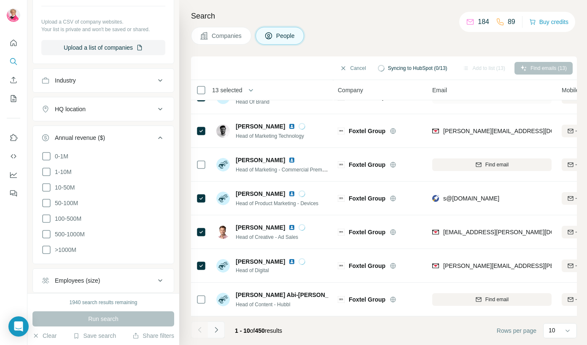
click at [214, 337] on button "Navigate to next page" at bounding box center [216, 330] width 17 height 17
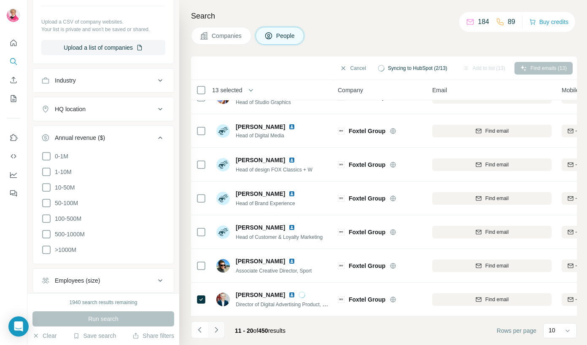
click at [217, 333] on icon "Navigate to next page" at bounding box center [216, 330] width 8 height 8
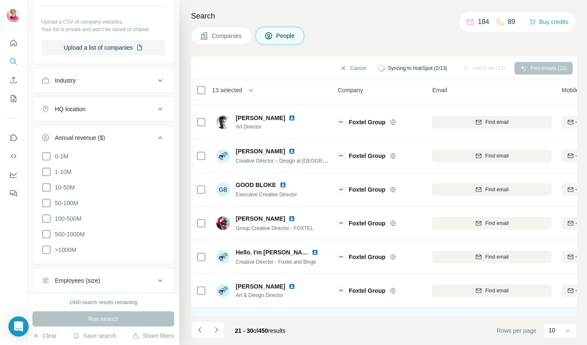
scroll to position [0, 0]
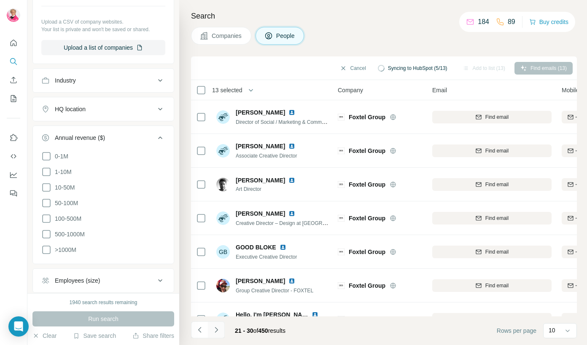
click at [217, 329] on icon "Navigate to next page" at bounding box center [216, 329] width 3 height 5
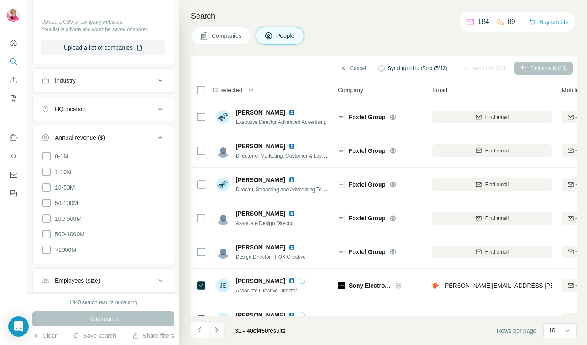
click at [217, 330] on icon "Navigate to next page" at bounding box center [216, 329] width 3 height 5
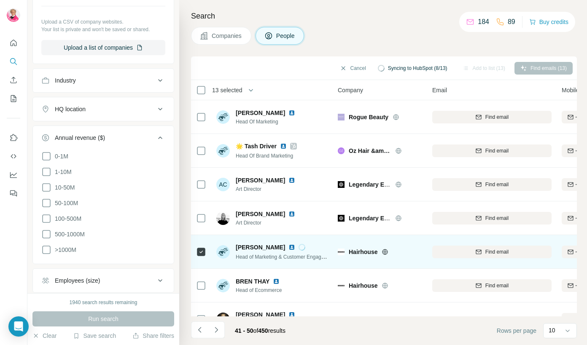
scroll to position [45, 0]
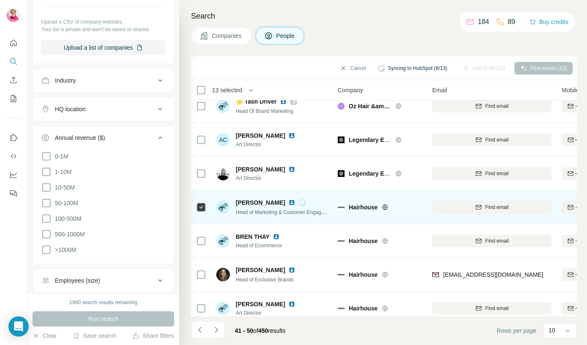
click at [423, 201] on button "Find email" at bounding box center [491, 207] width 119 height 13
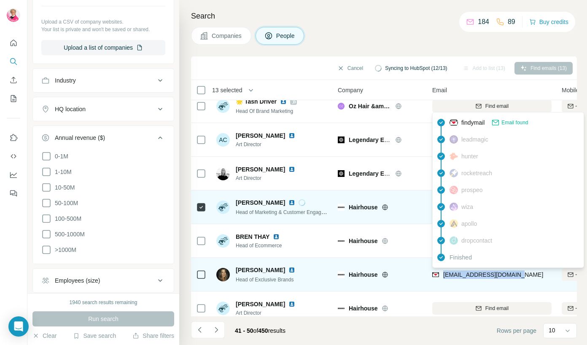
drag, startPoint x: 515, startPoint y: 273, endPoint x: 444, endPoint y: 272, distance: 71.6
click at [423, 273] on div "[EMAIL_ADDRESS][DOMAIN_NAME]" at bounding box center [491, 274] width 119 height 23
copy span "[EMAIL_ADDRESS][DOMAIN_NAME]"
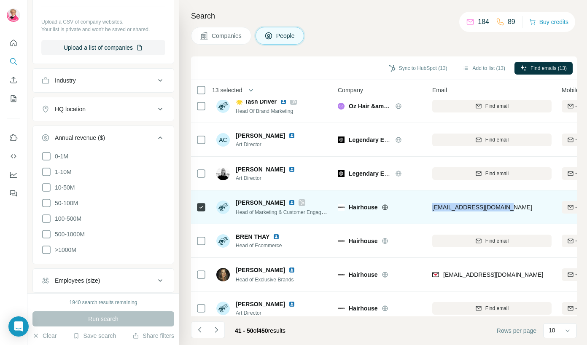
drag, startPoint x: 507, startPoint y: 205, endPoint x: 430, endPoint y: 205, distance: 77.1
click at [423, 205] on td "[EMAIL_ADDRESS][DOMAIN_NAME]" at bounding box center [491, 207] width 129 height 34
copy span "[EMAIL_ADDRESS][DOMAIN_NAME]"
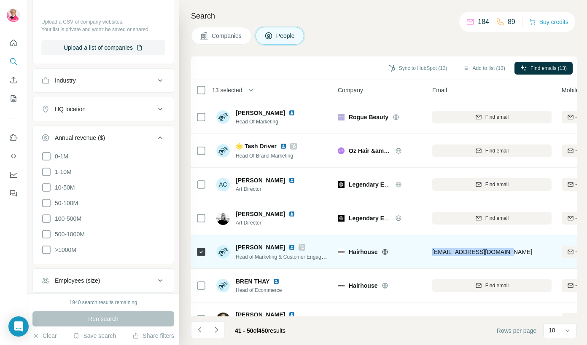
scroll to position [27, 0]
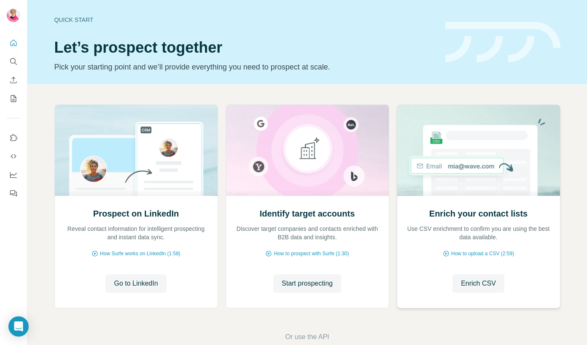
scroll to position [17, 0]
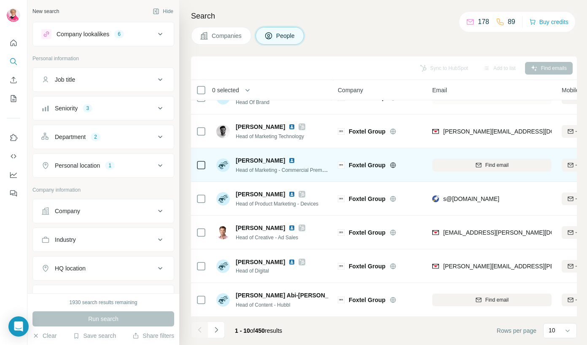
scroll to position [121, 0]
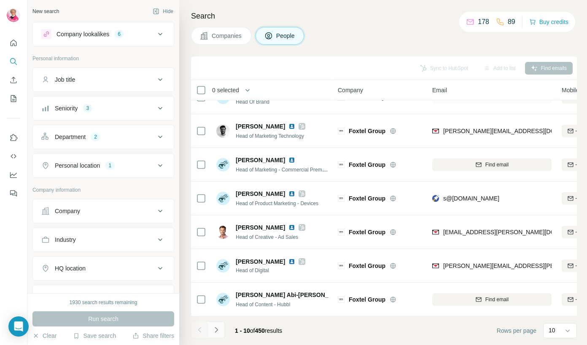
click at [216, 332] on icon "Navigate to next page" at bounding box center [216, 330] width 8 height 8
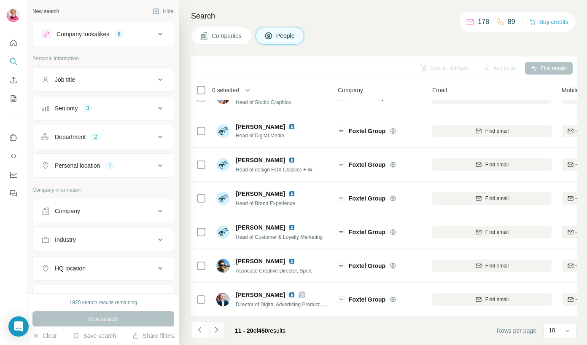
click at [218, 326] on icon "Navigate to next page" at bounding box center [216, 330] width 8 height 8
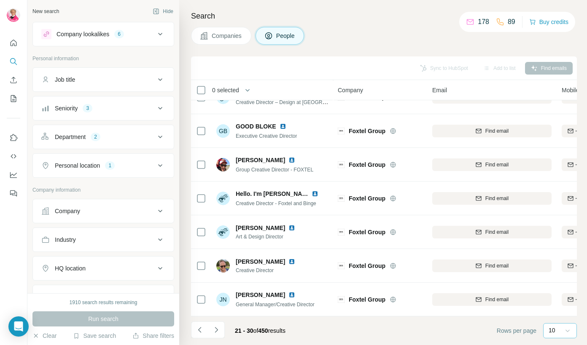
click at [423, 328] on icon at bounding box center [567, 331] width 8 height 8
click at [423, 267] on p "60" at bounding box center [553, 266] width 7 height 8
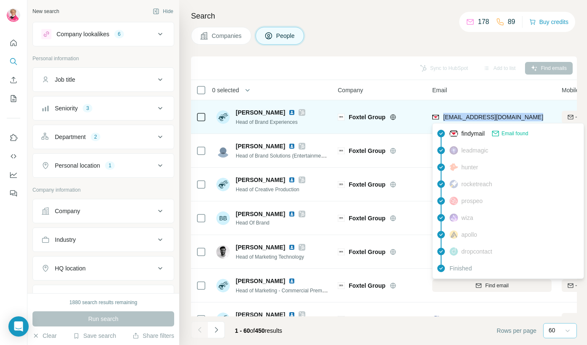
drag, startPoint x: 529, startPoint y: 118, endPoint x: 444, endPoint y: 118, distance: 84.7
click at [423, 118] on div "[EMAIL_ADDRESS][DOMAIN_NAME]" at bounding box center [491, 116] width 119 height 23
copy span "[EMAIL_ADDRESS][DOMAIN_NAME]"
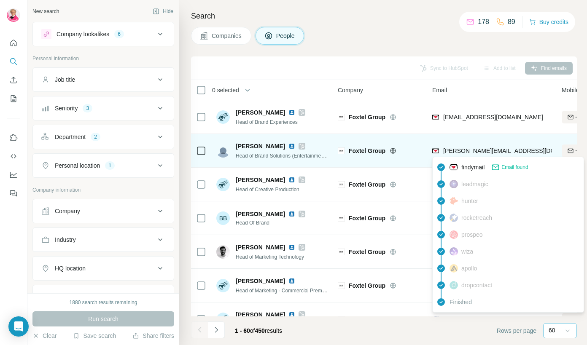
click at [423, 154] on span "[PERSON_NAME][EMAIL_ADDRESS][DOMAIN_NAME]" at bounding box center [514, 151] width 142 height 8
drag, startPoint x: 543, startPoint y: 153, endPoint x: 443, endPoint y: 153, distance: 99.5
click at [423, 153] on span "[PERSON_NAME][EMAIL_ADDRESS][DOMAIN_NAME]" at bounding box center [517, 151] width 148 height 7
copy span "[PERSON_NAME][EMAIL_ADDRESS][DOMAIN_NAME]"
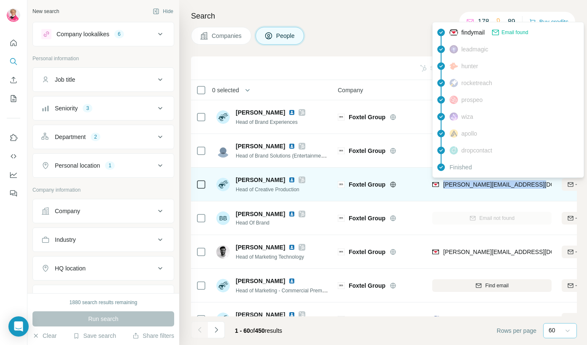
drag, startPoint x: 531, startPoint y: 185, endPoint x: 444, endPoint y: 185, distance: 87.7
click at [423, 185] on span "[PERSON_NAME][EMAIL_ADDRESS][DOMAIN_NAME]" at bounding box center [517, 184] width 148 height 7
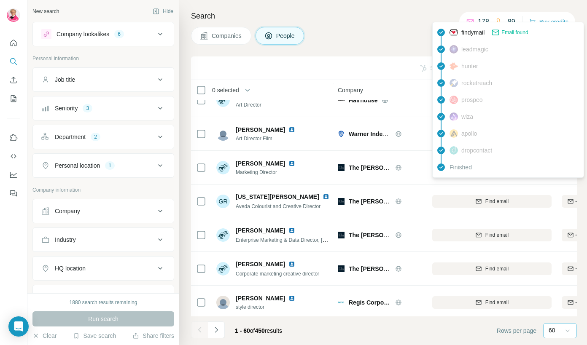
scroll to position [1807, 0]
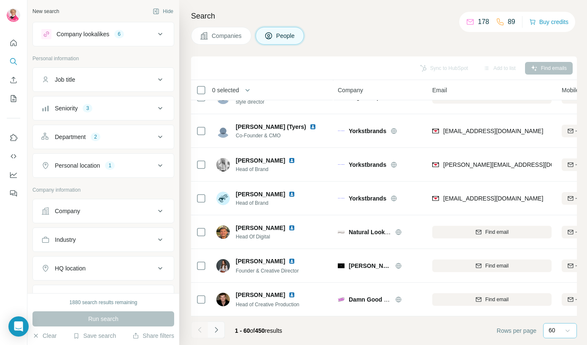
click at [218, 329] on icon "Navigate to next page" at bounding box center [216, 330] width 8 height 8
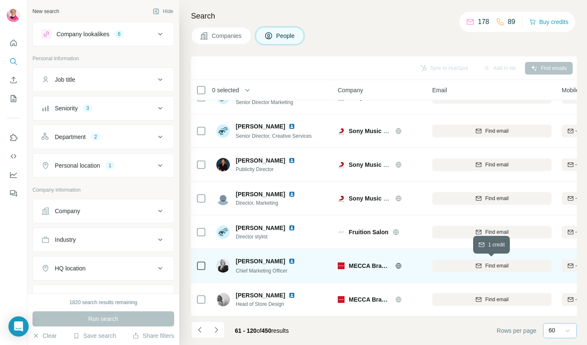
click at [423, 266] on div "Find email" at bounding box center [491, 266] width 119 height 8
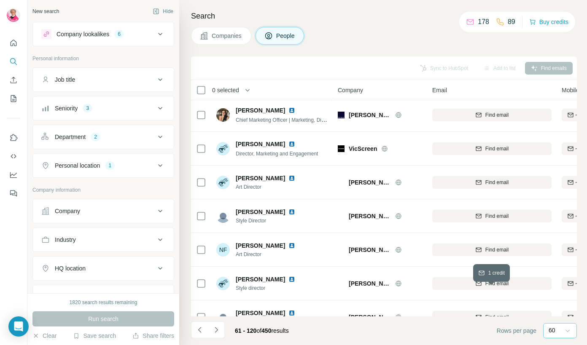
scroll to position [0, 0]
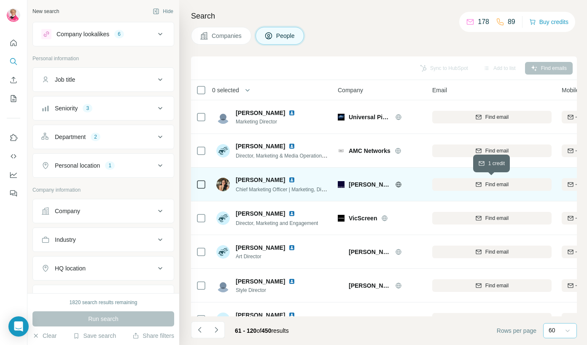
click at [423, 184] on icon "button" at bounding box center [478, 184] width 7 height 7
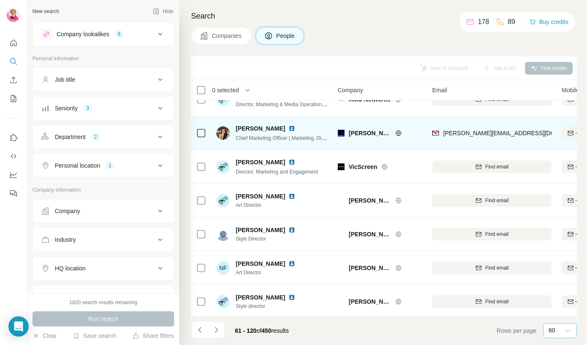
scroll to position [54, 0]
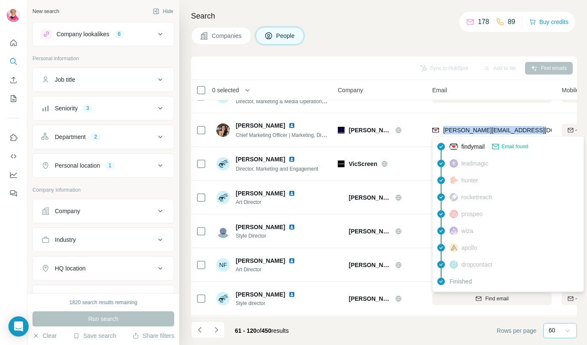
drag, startPoint x: 529, startPoint y: 129, endPoint x: 444, endPoint y: 132, distance: 85.6
click at [423, 132] on span "[PERSON_NAME][EMAIL_ADDRESS][DOMAIN_NAME]" at bounding box center [517, 130] width 148 height 7
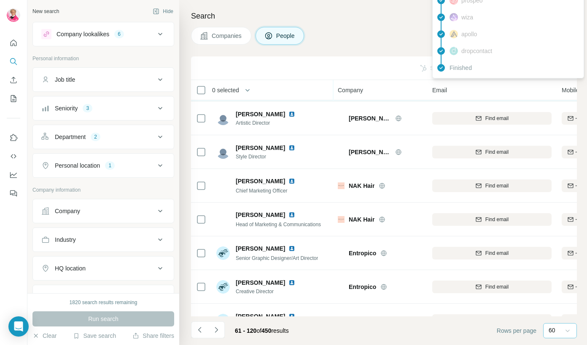
scroll to position [271, 0]
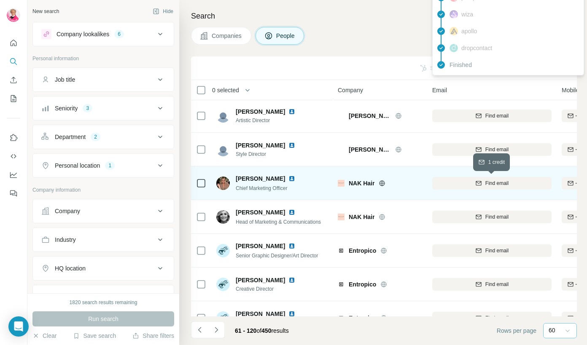
click at [423, 182] on icon "button" at bounding box center [478, 183] width 7 height 7
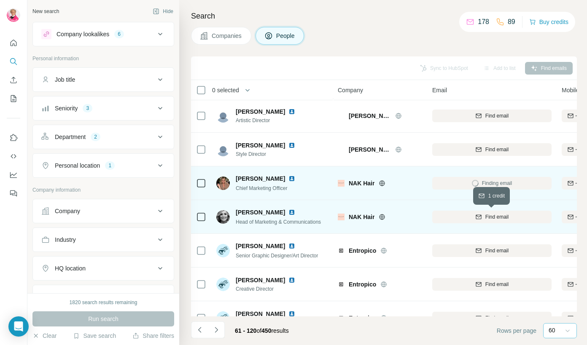
click at [423, 213] on span "Find email" at bounding box center [496, 217] width 23 height 8
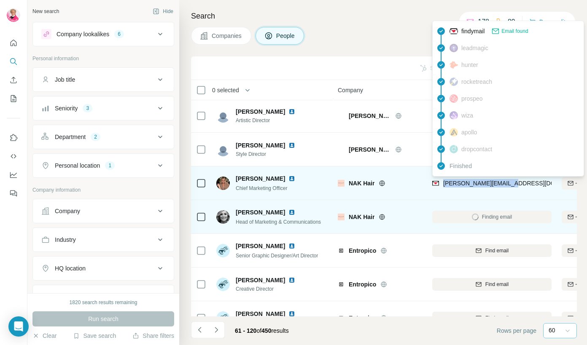
drag, startPoint x: 514, startPoint y: 182, endPoint x: 444, endPoint y: 183, distance: 70.0
click at [423, 183] on div "[PERSON_NAME][EMAIL_ADDRESS][DOMAIN_NAME]" at bounding box center [491, 183] width 119 height 23
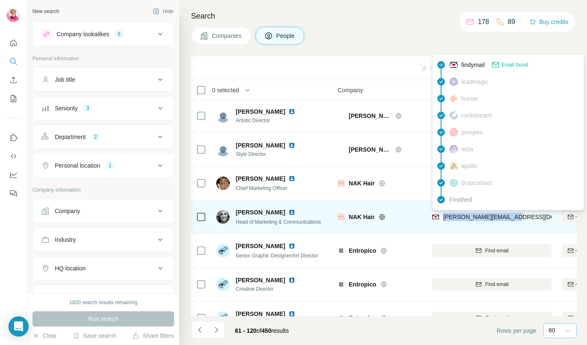
drag, startPoint x: 512, startPoint y: 216, endPoint x: 444, endPoint y: 217, distance: 67.9
click at [423, 217] on div "[PERSON_NAME][EMAIL_ADDRESS][DOMAIN_NAME]" at bounding box center [491, 216] width 119 height 23
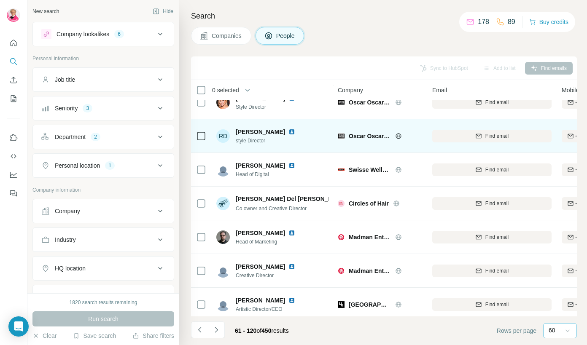
scroll to position [521, 0]
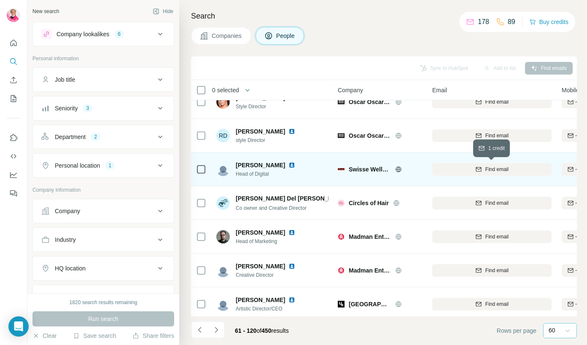
click at [423, 172] on span "Find email" at bounding box center [496, 170] width 23 height 8
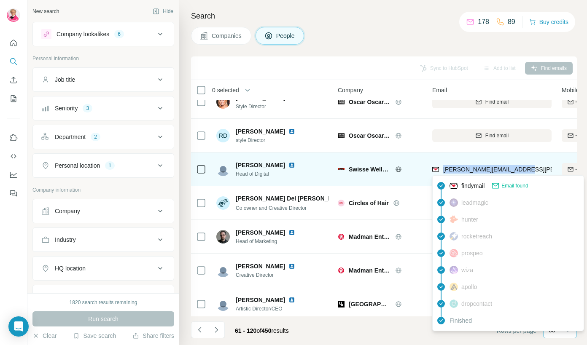
drag, startPoint x: 523, startPoint y: 169, endPoint x: 443, endPoint y: 169, distance: 80.9
click at [423, 169] on div "[PERSON_NAME][EMAIL_ADDRESS][PERSON_NAME][DOMAIN_NAME]" at bounding box center [491, 169] width 119 height 23
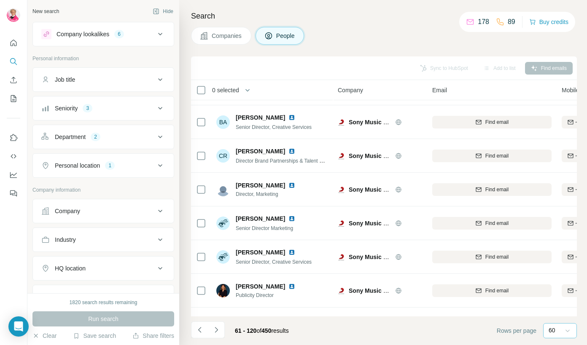
scroll to position [1807, 0]
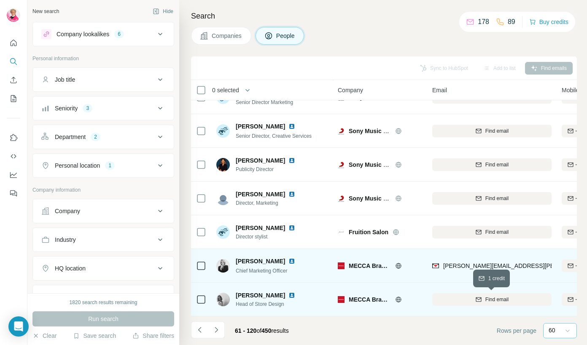
click at [423, 298] on div "Find email" at bounding box center [491, 300] width 119 height 8
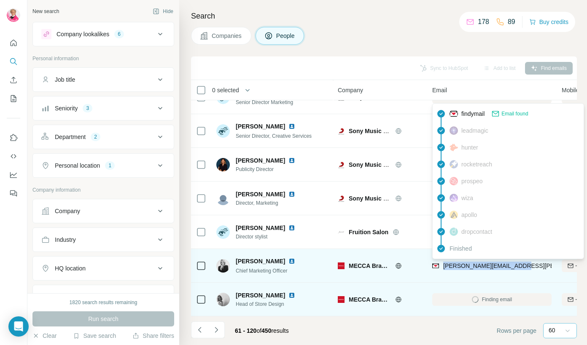
drag, startPoint x: 523, startPoint y: 267, endPoint x: 443, endPoint y: 268, distance: 80.1
click at [423, 268] on div "[PERSON_NAME][EMAIL_ADDRESS][PERSON_NAME][DOMAIN_NAME]" at bounding box center [491, 265] width 119 height 23
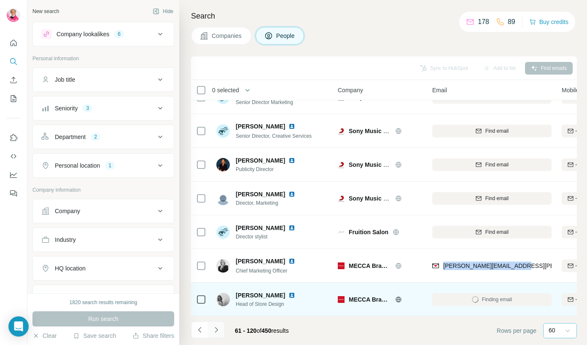
click at [215, 332] on icon "Navigate to next page" at bounding box center [216, 329] width 3 height 5
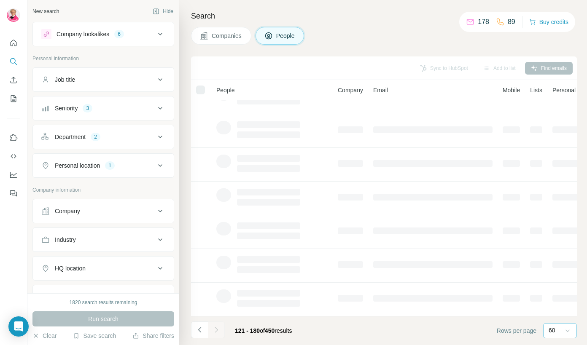
click at [159, 37] on icon at bounding box center [160, 34] width 10 height 10
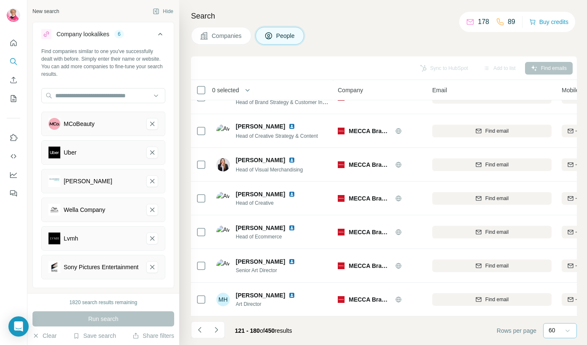
scroll to position [1807, 0]
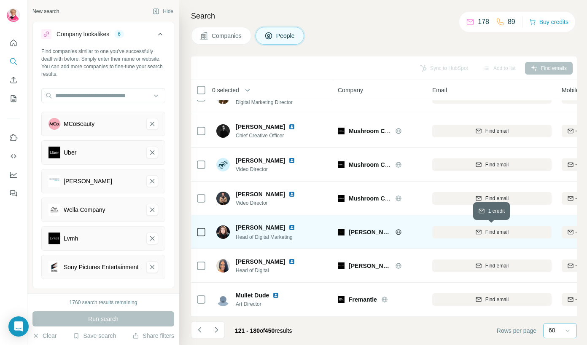
click at [423, 230] on div "Find email" at bounding box center [491, 232] width 119 height 8
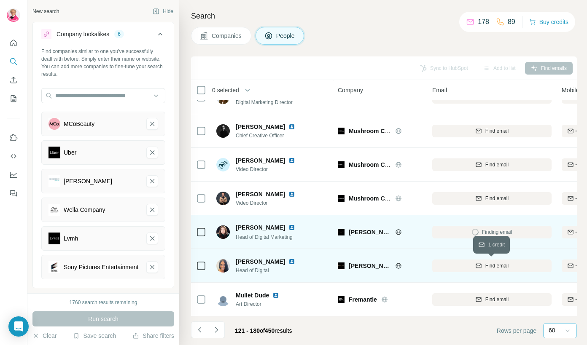
click at [423, 267] on div "Find email" at bounding box center [491, 266] width 119 height 8
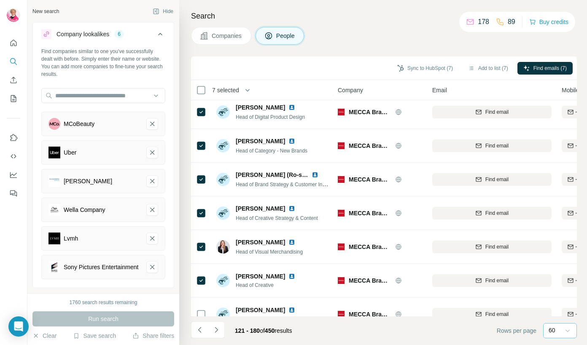
scroll to position [0, 0]
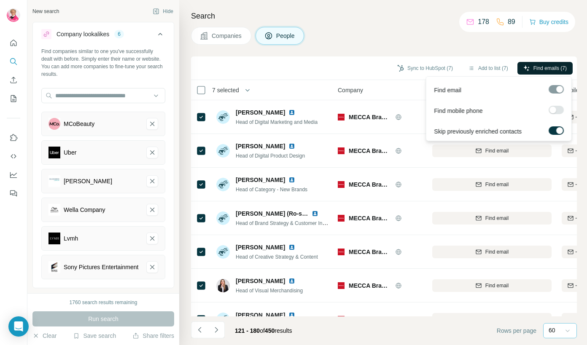
click at [423, 69] on span "Find emails (7)" at bounding box center [549, 68] width 33 height 8
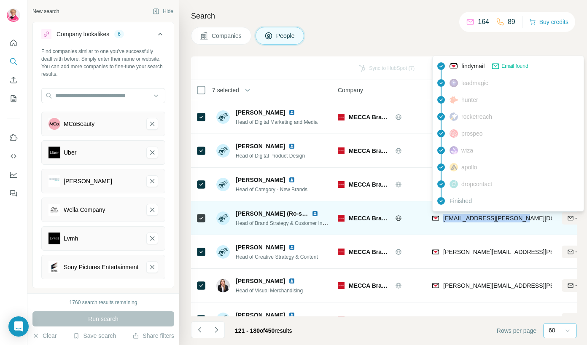
drag, startPoint x: 520, startPoint y: 219, endPoint x: 443, endPoint y: 219, distance: 76.3
click at [423, 219] on div "[EMAIL_ADDRESS][PERSON_NAME][DOMAIN_NAME]" at bounding box center [491, 218] width 119 height 23
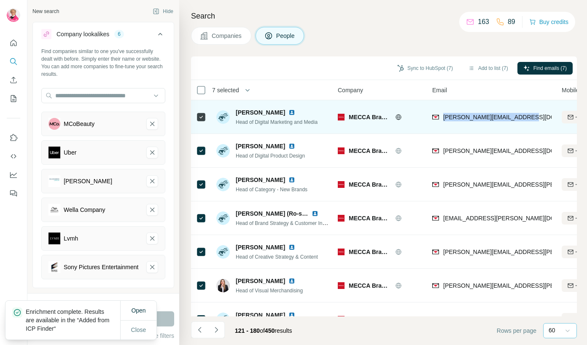
drag, startPoint x: 443, startPoint y: 115, endPoint x: 540, endPoint y: 121, distance: 96.7
click at [423, 121] on div "[PERSON_NAME][EMAIL_ADDRESS][DOMAIN_NAME]" at bounding box center [491, 116] width 119 height 23
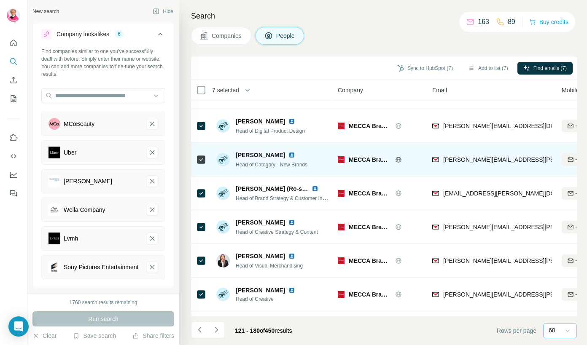
scroll to position [28, 0]
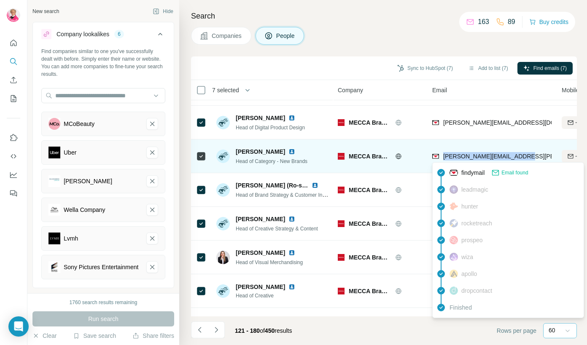
drag, startPoint x: 525, startPoint y: 157, endPoint x: 443, endPoint y: 158, distance: 81.8
click at [423, 158] on div "[PERSON_NAME][EMAIL_ADDRESS][PERSON_NAME][DOMAIN_NAME]" at bounding box center [491, 156] width 119 height 23
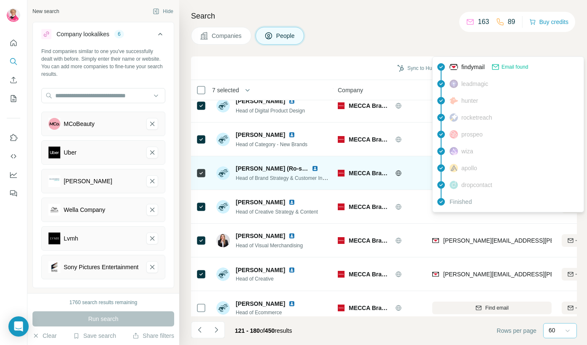
scroll to position [47, 0]
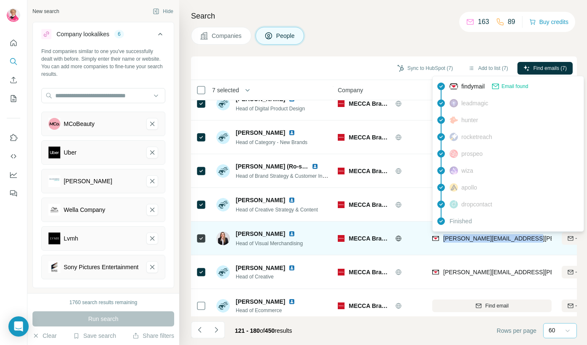
drag, startPoint x: 531, startPoint y: 239, endPoint x: 443, endPoint y: 241, distance: 88.1
click at [423, 241] on div "[PERSON_NAME][EMAIL_ADDRESS][PERSON_NAME][DOMAIN_NAME]" at bounding box center [491, 238] width 119 height 23
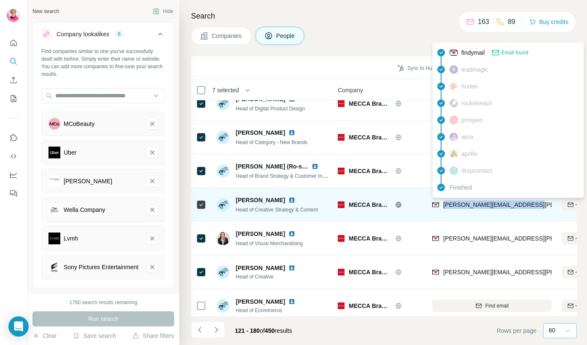
drag, startPoint x: 532, startPoint y: 205, endPoint x: 441, endPoint y: 207, distance: 91.1
click at [423, 207] on div "[PERSON_NAME][EMAIL_ADDRESS][PERSON_NAME][DOMAIN_NAME]" at bounding box center [491, 204] width 119 height 23
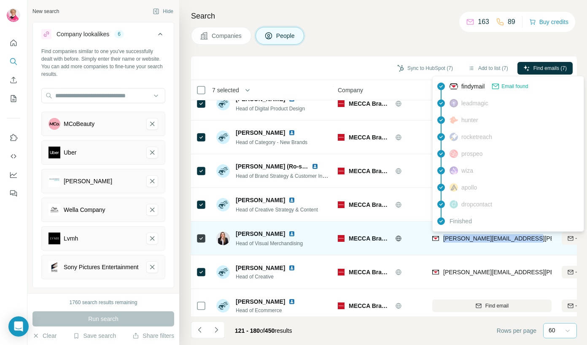
drag, startPoint x: 530, startPoint y: 239, endPoint x: 444, endPoint y: 238, distance: 86.0
click at [423, 239] on div "[PERSON_NAME][EMAIL_ADDRESS][PERSON_NAME][DOMAIN_NAME]" at bounding box center [491, 238] width 119 height 23
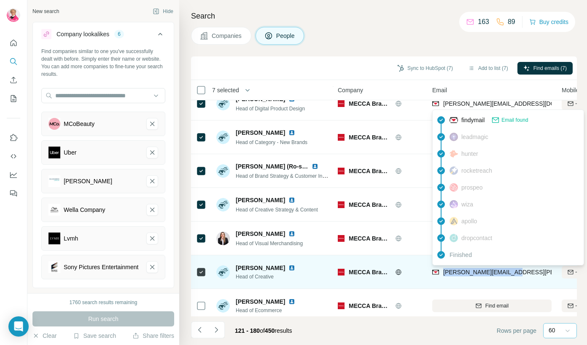
drag, startPoint x: 519, startPoint y: 272, endPoint x: 443, endPoint y: 272, distance: 76.7
click at [423, 273] on div "[PERSON_NAME][EMAIL_ADDRESS][PERSON_NAME][DOMAIN_NAME]" at bounding box center [491, 271] width 119 height 23
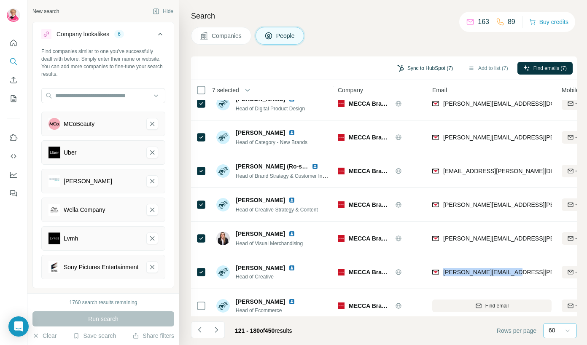
click at [420, 68] on button "Sync to HubSpot (7)" at bounding box center [424, 68] width 67 height 13
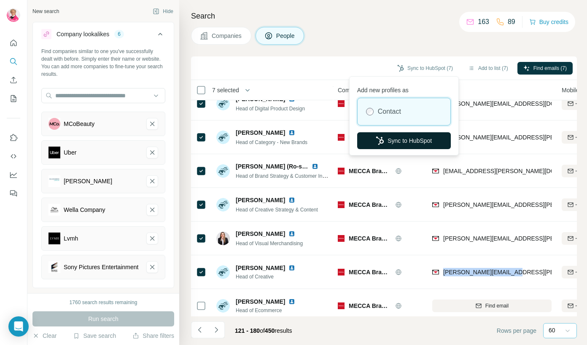
click at [423, 138] on button "Sync to HubSpot" at bounding box center [404, 140] width 94 height 17
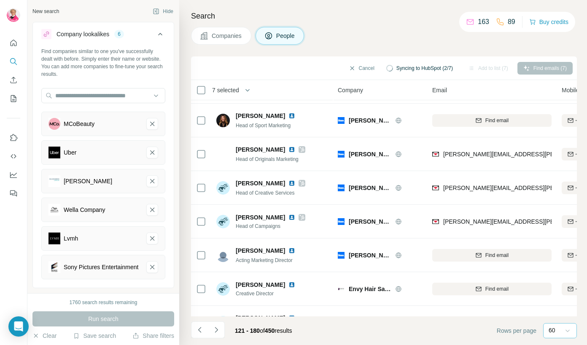
scroll to position [1549, 0]
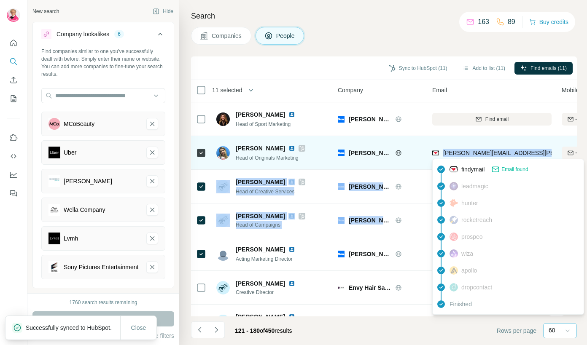
drag, startPoint x: 528, startPoint y: 217, endPoint x: 445, endPoint y: 151, distance: 106.4
click at [0, 0] on tbody "[PERSON_NAME] Head of Digital Marketing and Media MECCA Brands [PERSON_NAME][EM…" at bounding box center [0, 0] width 0 height 0
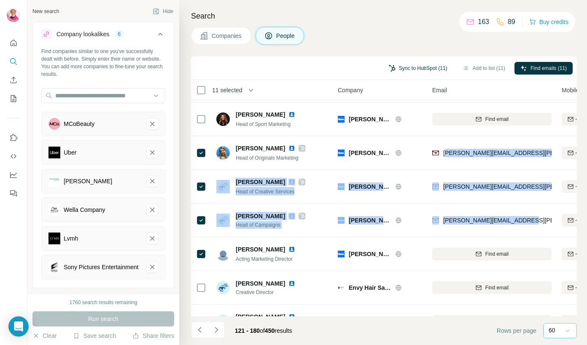
click at [423, 63] on button "Sync to HubSpot (11)" at bounding box center [418, 68] width 70 height 13
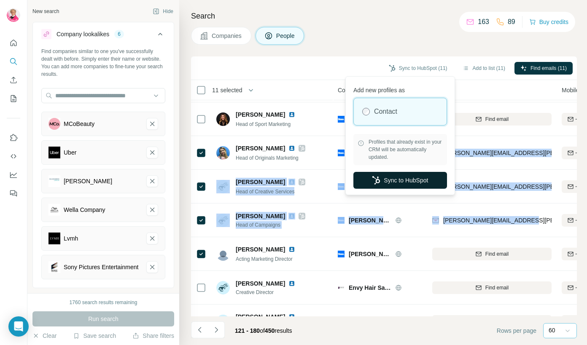
click at [357, 182] on button "Sync to HubSpot" at bounding box center [400, 180] width 94 height 17
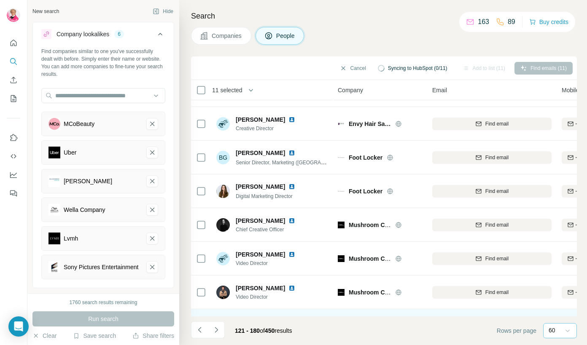
scroll to position [1714, 0]
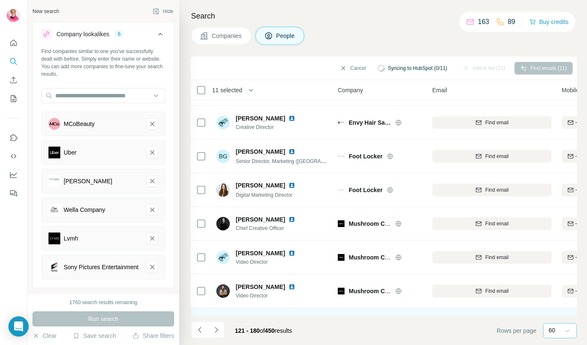
click at [212, 91] on span "11 selected" at bounding box center [227, 90] width 30 height 8
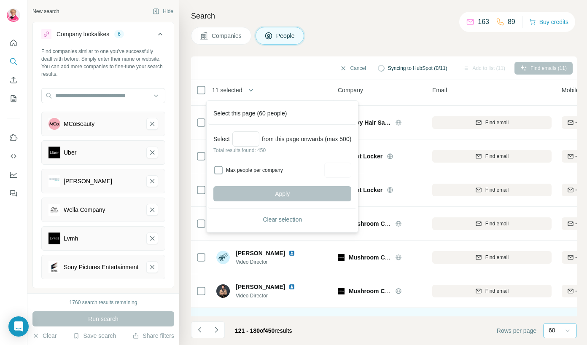
click at [212, 91] on span "11 selected" at bounding box center [227, 90] width 30 height 8
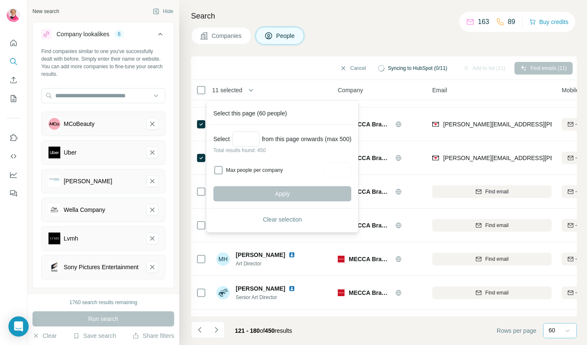
scroll to position [0, 0]
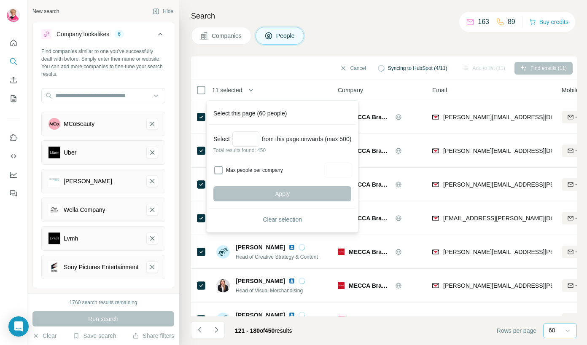
click at [215, 70] on div "Cancel Syncing to HubSpot (4/11) Add to list (11) Find emails (11)" at bounding box center [383, 68] width 377 height 15
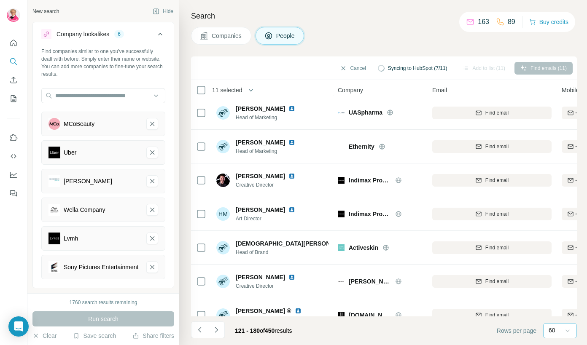
scroll to position [1318, 0]
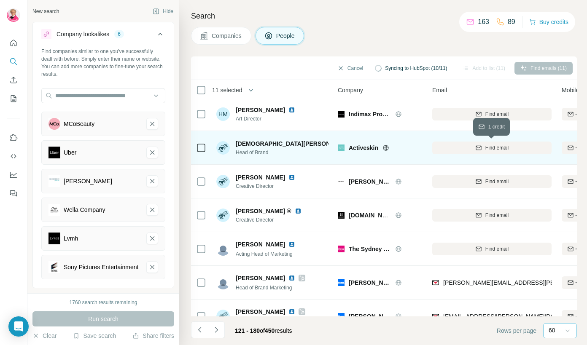
click at [423, 150] on div "Find email" at bounding box center [491, 148] width 119 height 8
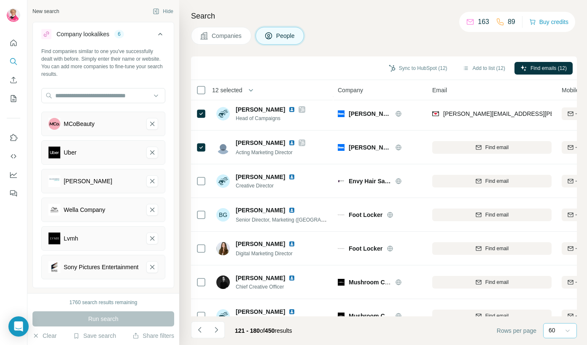
scroll to position [1689, 0]
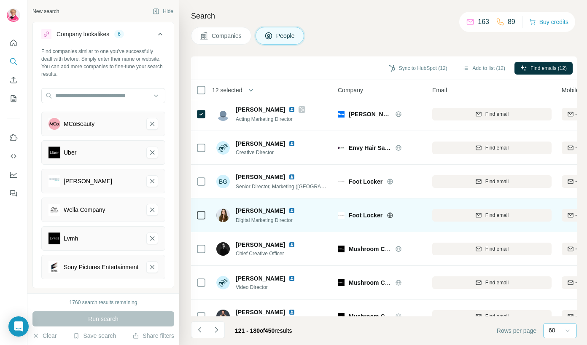
click at [194, 213] on td at bounding box center [201, 215] width 20 height 34
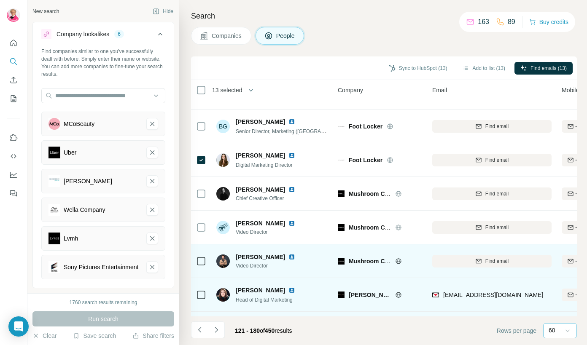
scroll to position [1807, 0]
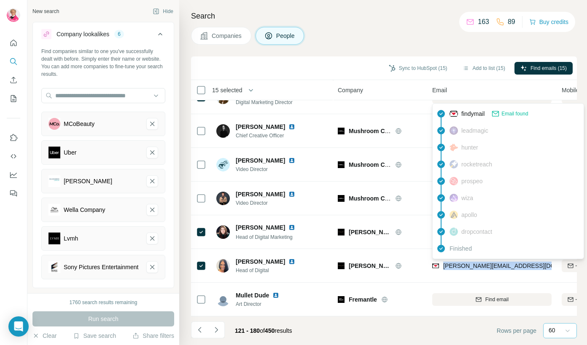
drag, startPoint x: 544, startPoint y: 266, endPoint x: 441, endPoint y: 267, distance: 102.4
click at [423, 267] on div "[PERSON_NAME][EMAIL_ADDRESS][DOMAIN_NAME]" at bounding box center [491, 265] width 119 height 23
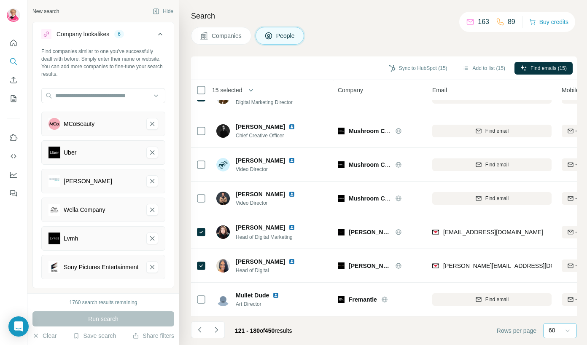
drag, startPoint x: 541, startPoint y: 231, endPoint x: 455, endPoint y: 239, distance: 86.3
click at [423, 239] on div "[EMAIL_ADDRESS][DOMAIN_NAME]" at bounding box center [491, 231] width 119 height 23
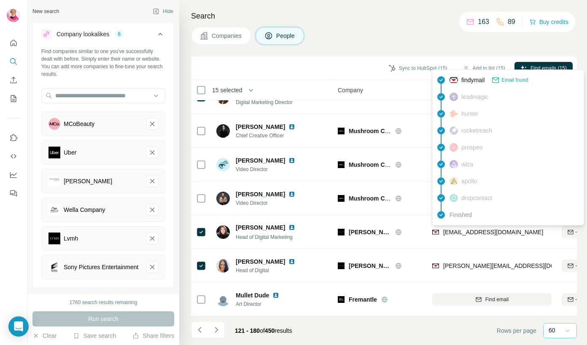
drag, startPoint x: 545, startPoint y: 234, endPoint x: 443, endPoint y: 234, distance: 102.4
click at [423, 233] on div "[EMAIL_ADDRESS][DOMAIN_NAME]" at bounding box center [491, 231] width 119 height 23
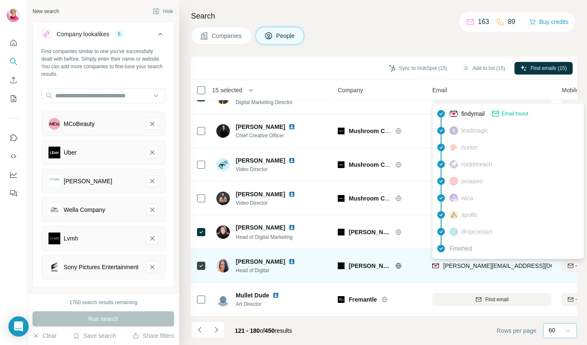
drag, startPoint x: 545, startPoint y: 269, endPoint x: 445, endPoint y: 267, distance: 100.7
click at [423, 267] on div "[PERSON_NAME][EMAIL_ADDRESS][DOMAIN_NAME]" at bounding box center [491, 265] width 119 height 23
click at [423, 271] on div "[PERSON_NAME][EMAIL_ADDRESS][DOMAIN_NAME]" at bounding box center [508, 267] width 153 height 10
click at [423, 268] on div "[PERSON_NAME][EMAIL_ADDRESS][DOMAIN_NAME]" at bounding box center [491, 265] width 119 height 23
drag, startPoint x: 544, startPoint y: 267, endPoint x: 442, endPoint y: 266, distance: 102.4
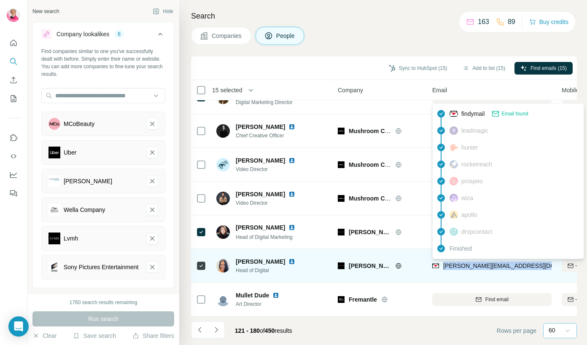
click at [423, 266] on div "[PERSON_NAME][EMAIL_ADDRESS][DOMAIN_NAME]" at bounding box center [491, 265] width 119 height 23
